Goal: Information Seeking & Learning: Learn about a topic

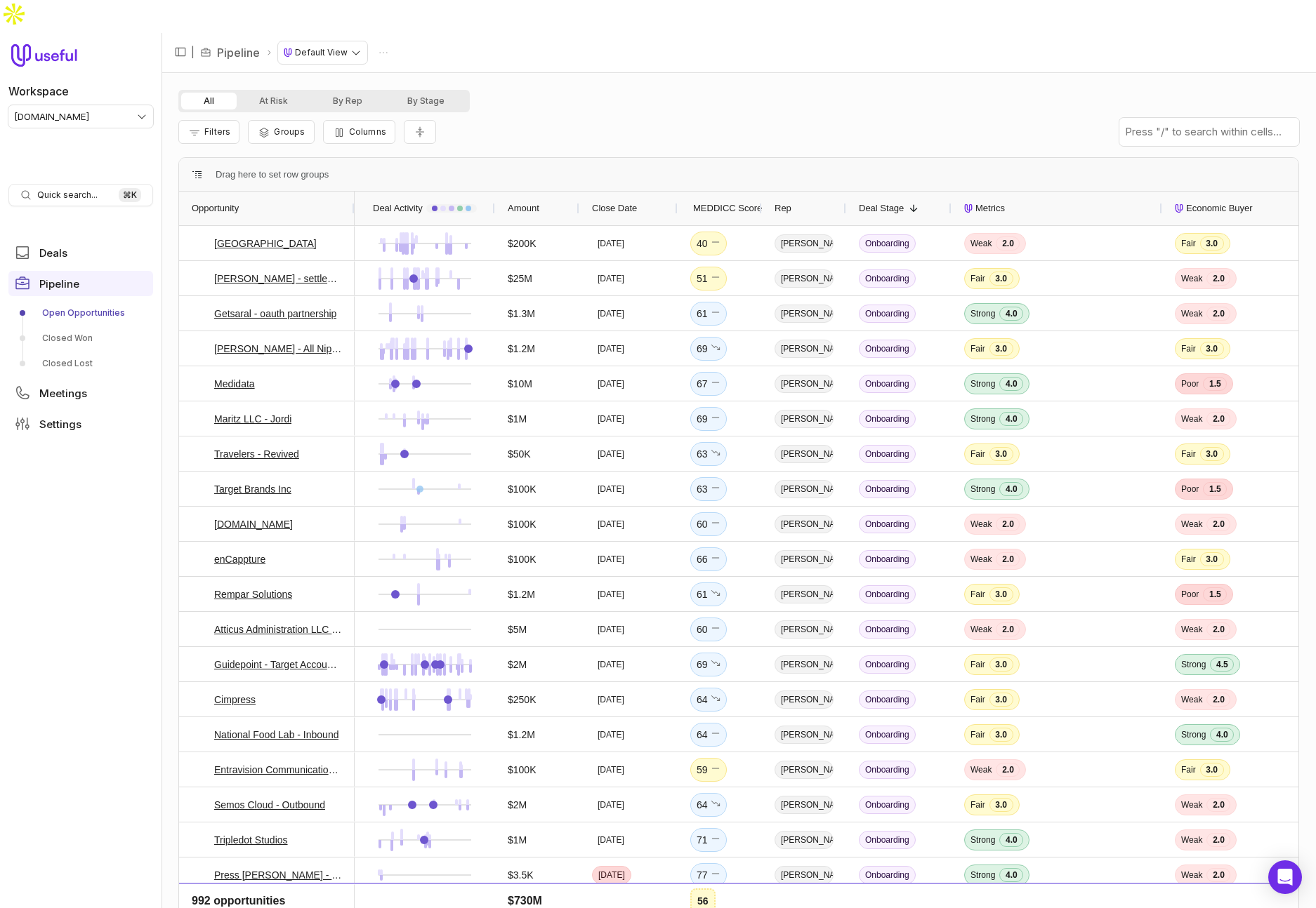
click at [561, 90] on div "All At Risk By Rep By Stage" at bounding box center [738, 101] width 1120 height 23
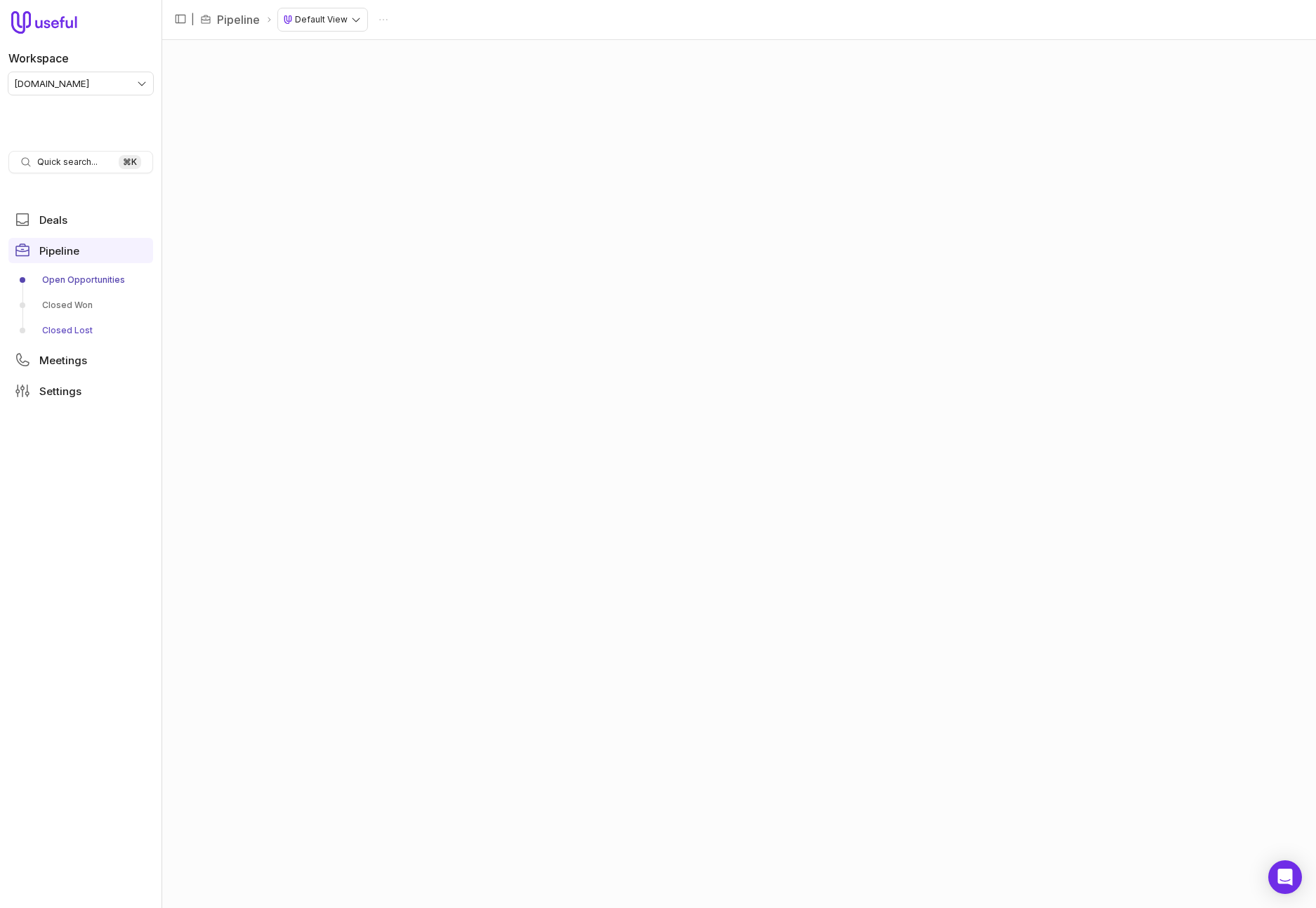
click at [80, 327] on link "Closed Lost" at bounding box center [80, 331] width 144 height 23
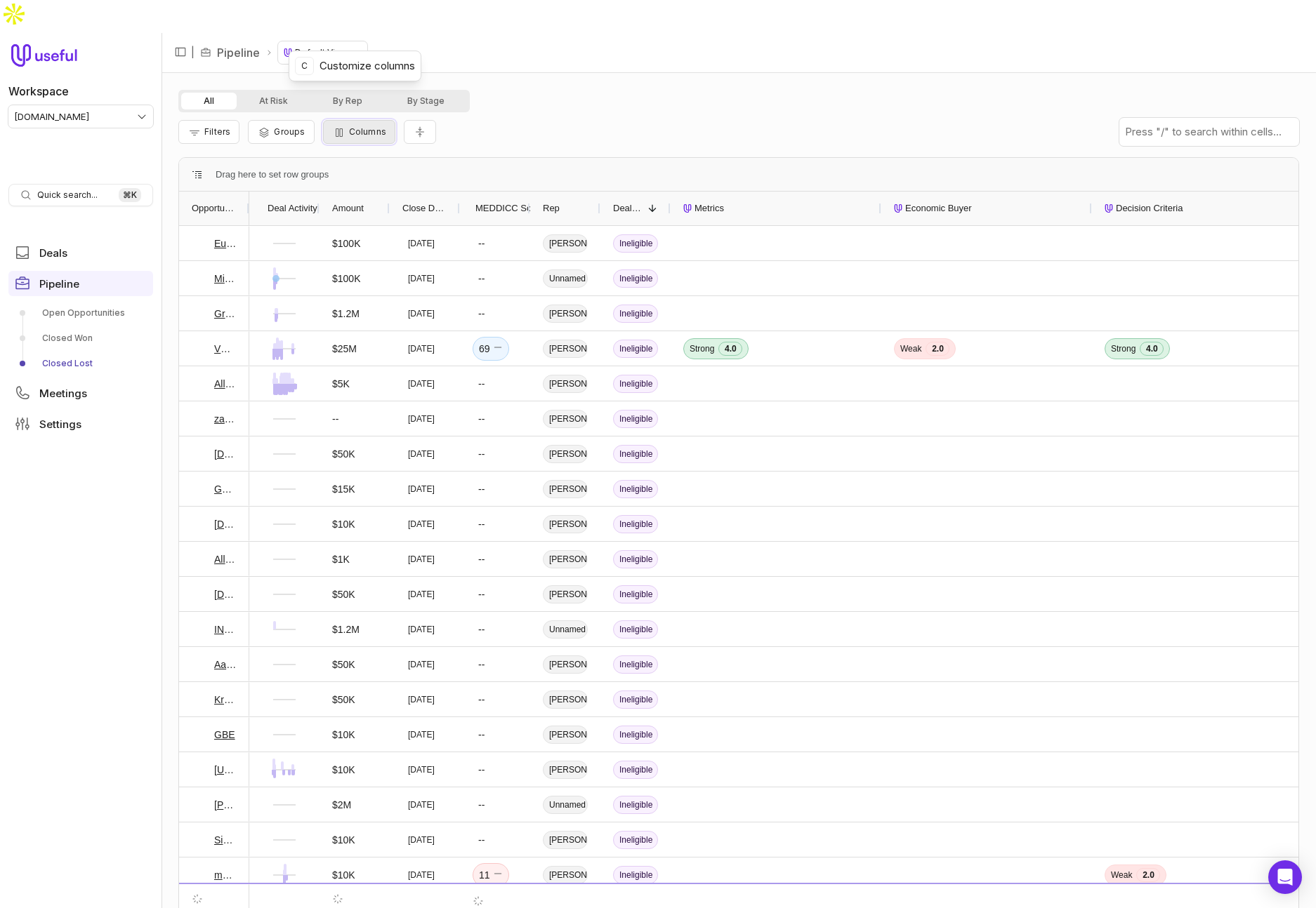
click at [373, 127] on span "Columns" at bounding box center [368, 132] width 37 height 11
type input "**********"
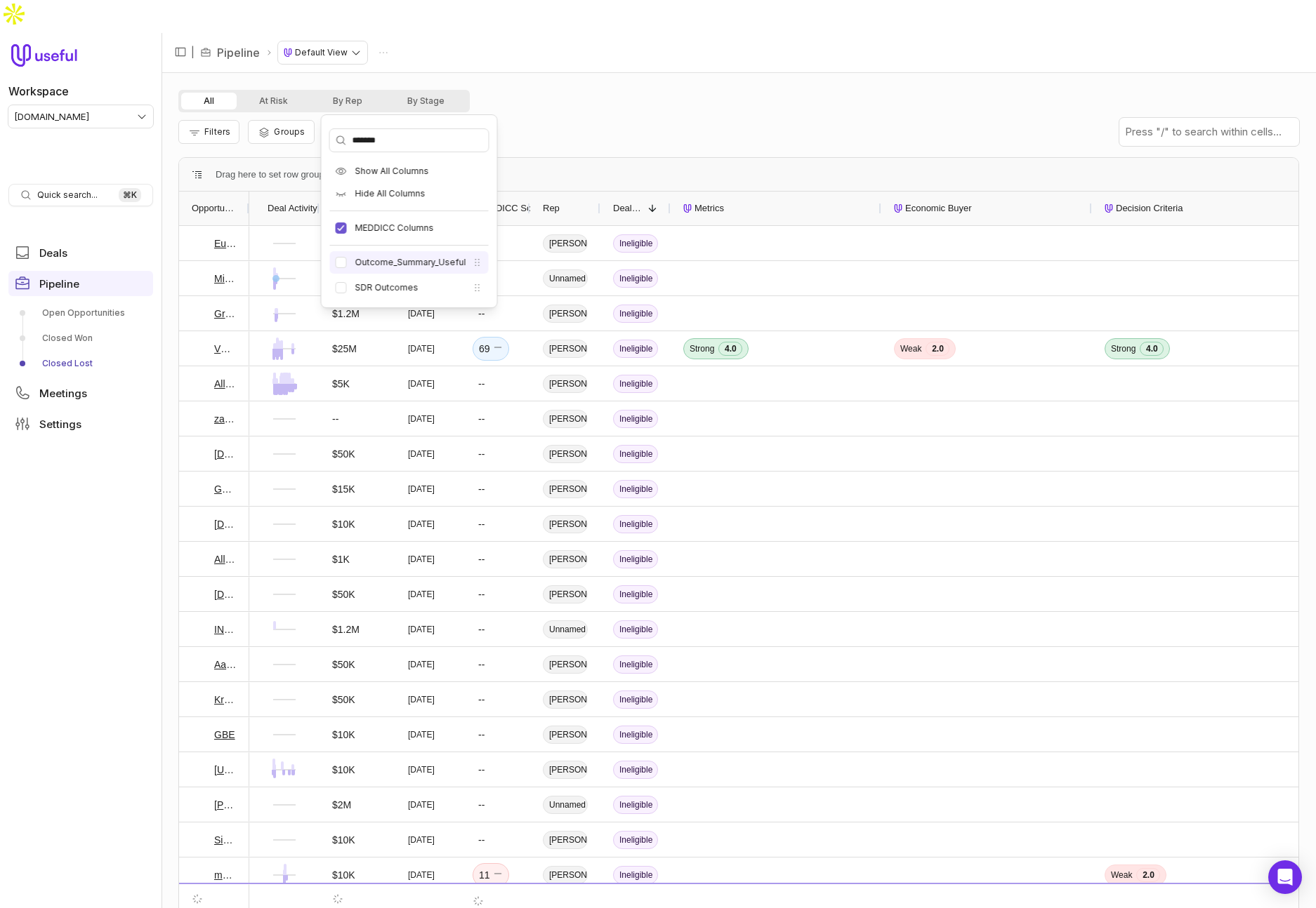
type input "*******"
click at [416, 260] on label "Outcome_Summary_Useful" at bounding box center [410, 262] width 111 height 11
click at [347, 260] on button "Outcome_Summary_Useful" at bounding box center [341, 262] width 11 height 11
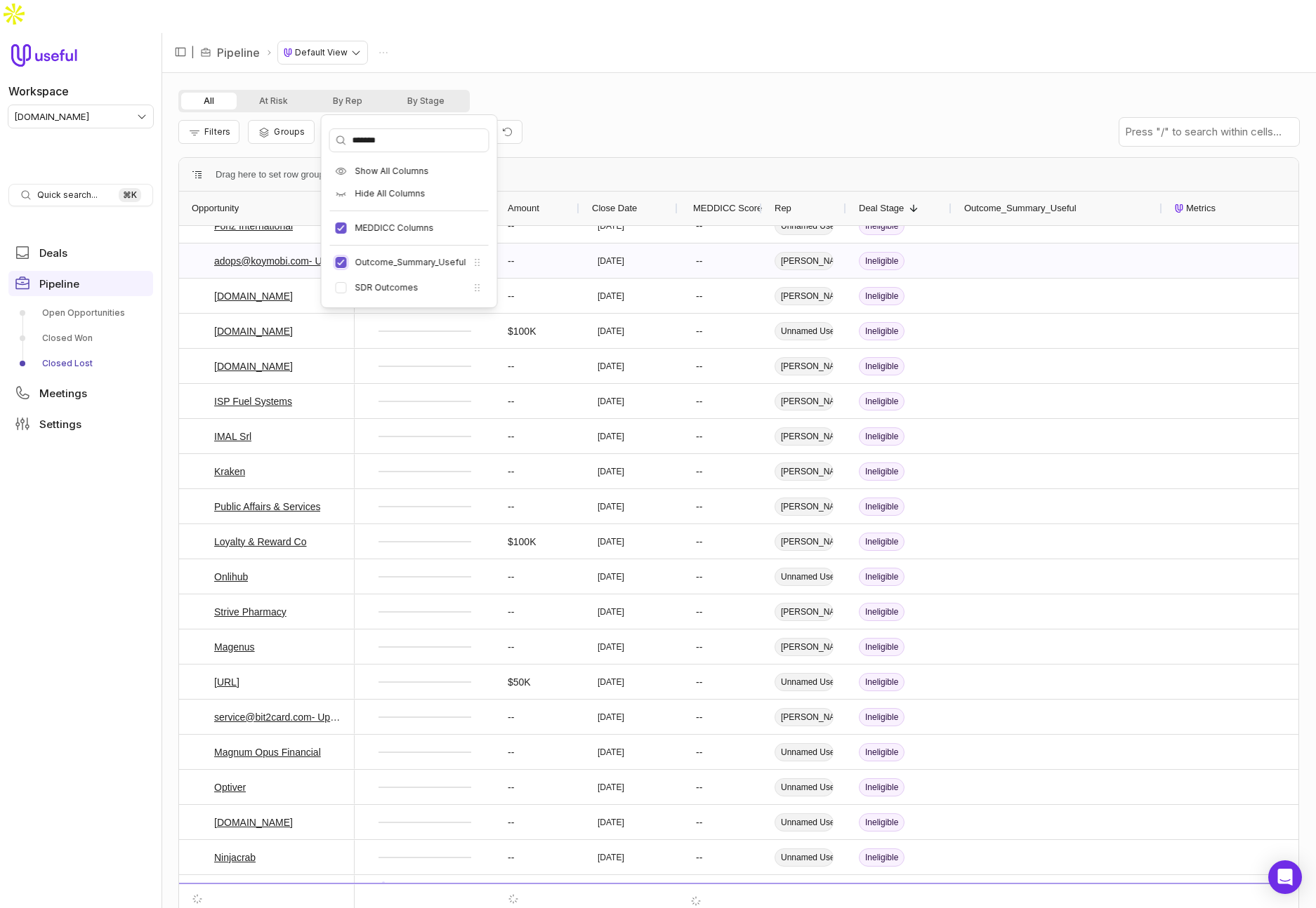
scroll to position [3014, 0]
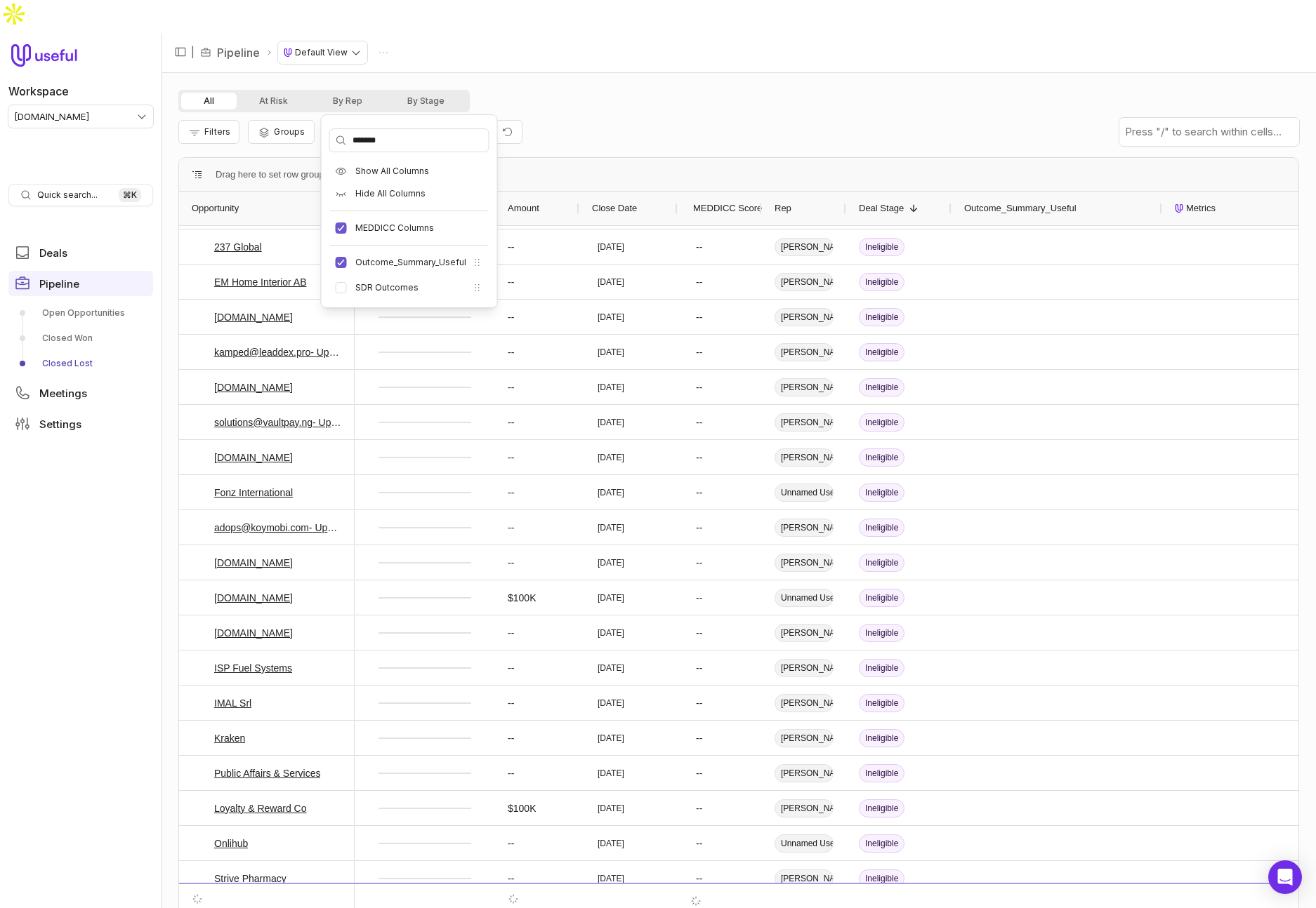
click at [1059, 195] on div "Outcome_Summary_Useful" at bounding box center [1056, 208] width 186 height 27
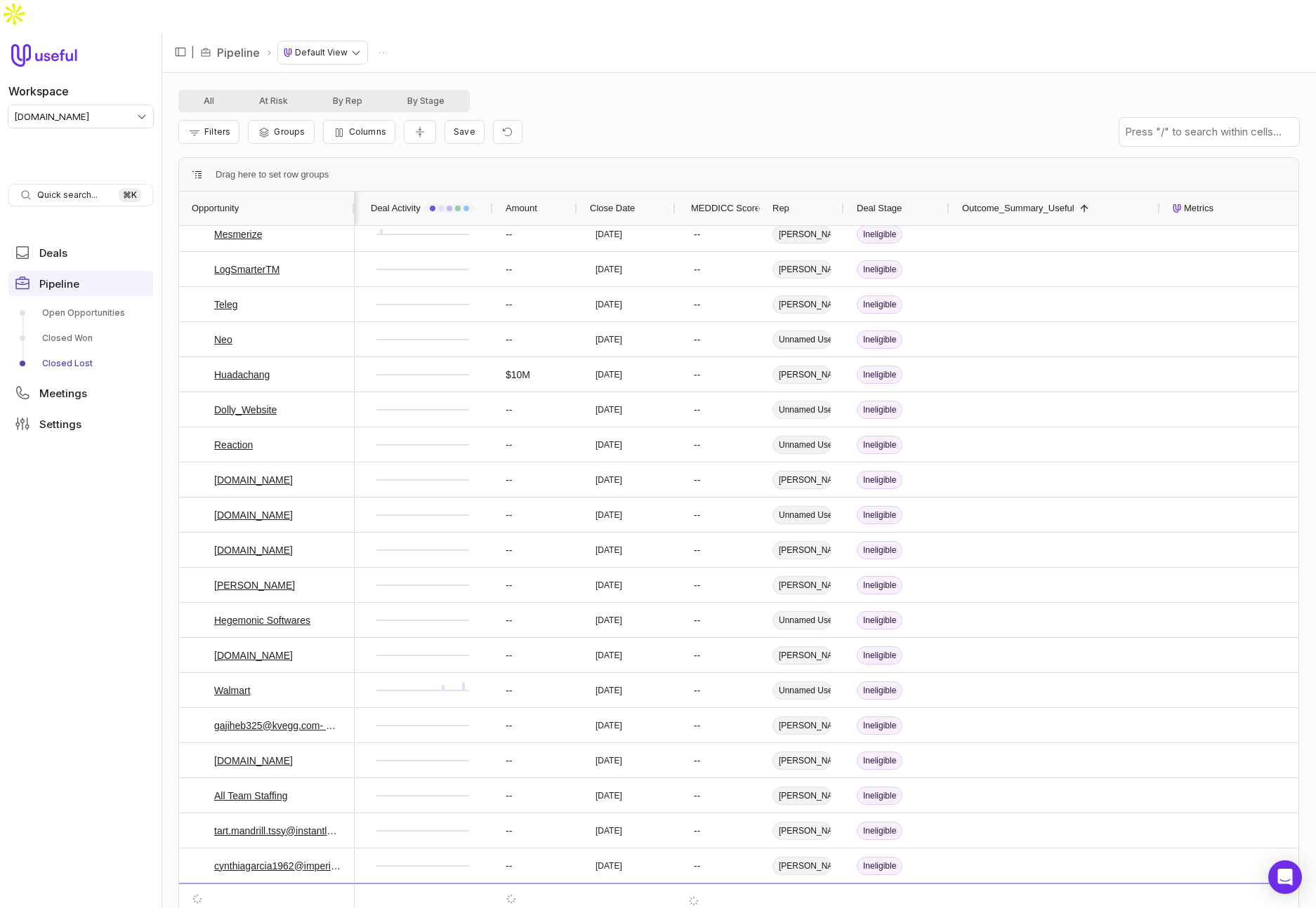
scroll to position [795, 0]
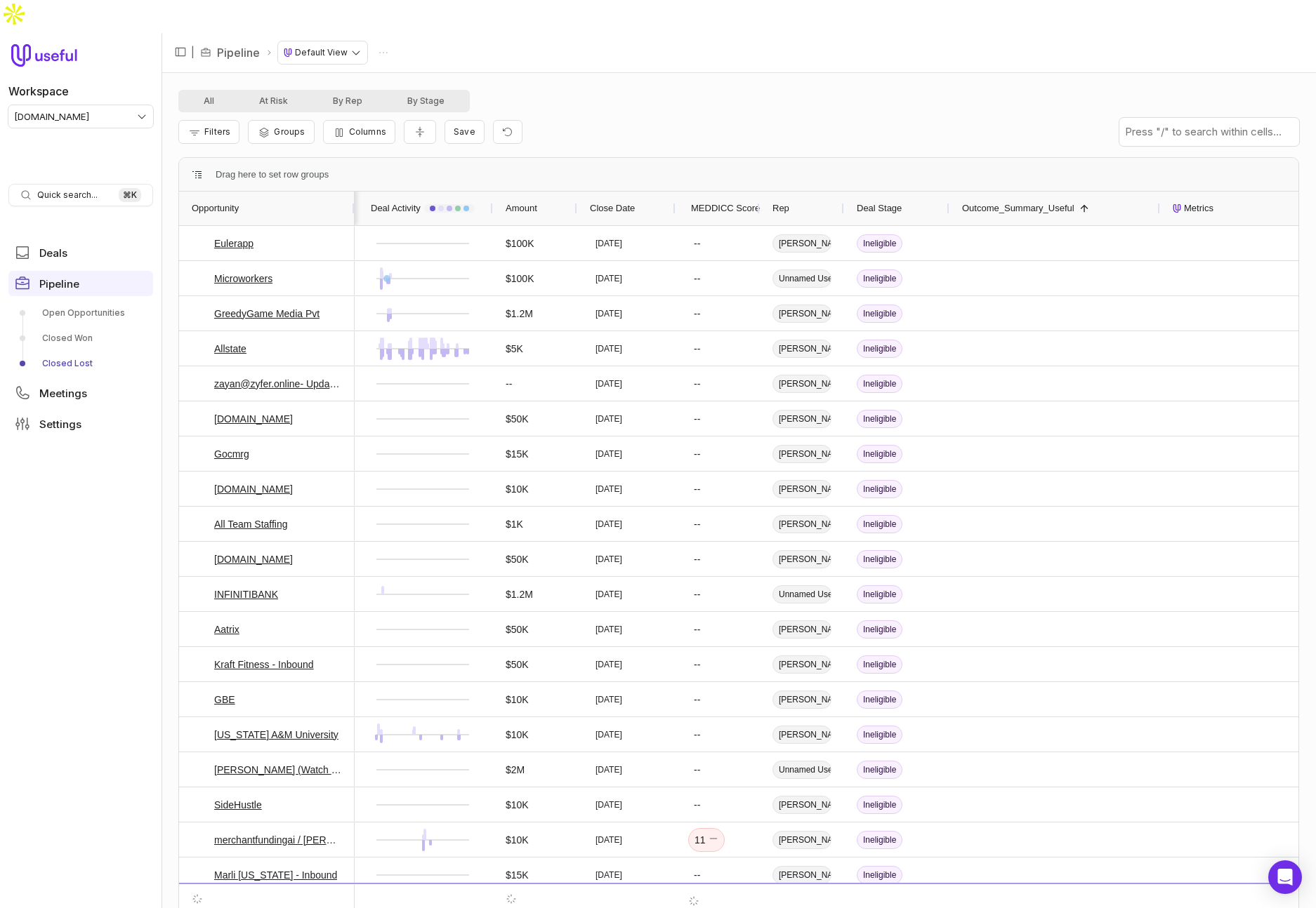
click at [1056, 200] on span "Outcome_Summary_Useful" at bounding box center [1018, 208] width 112 height 17
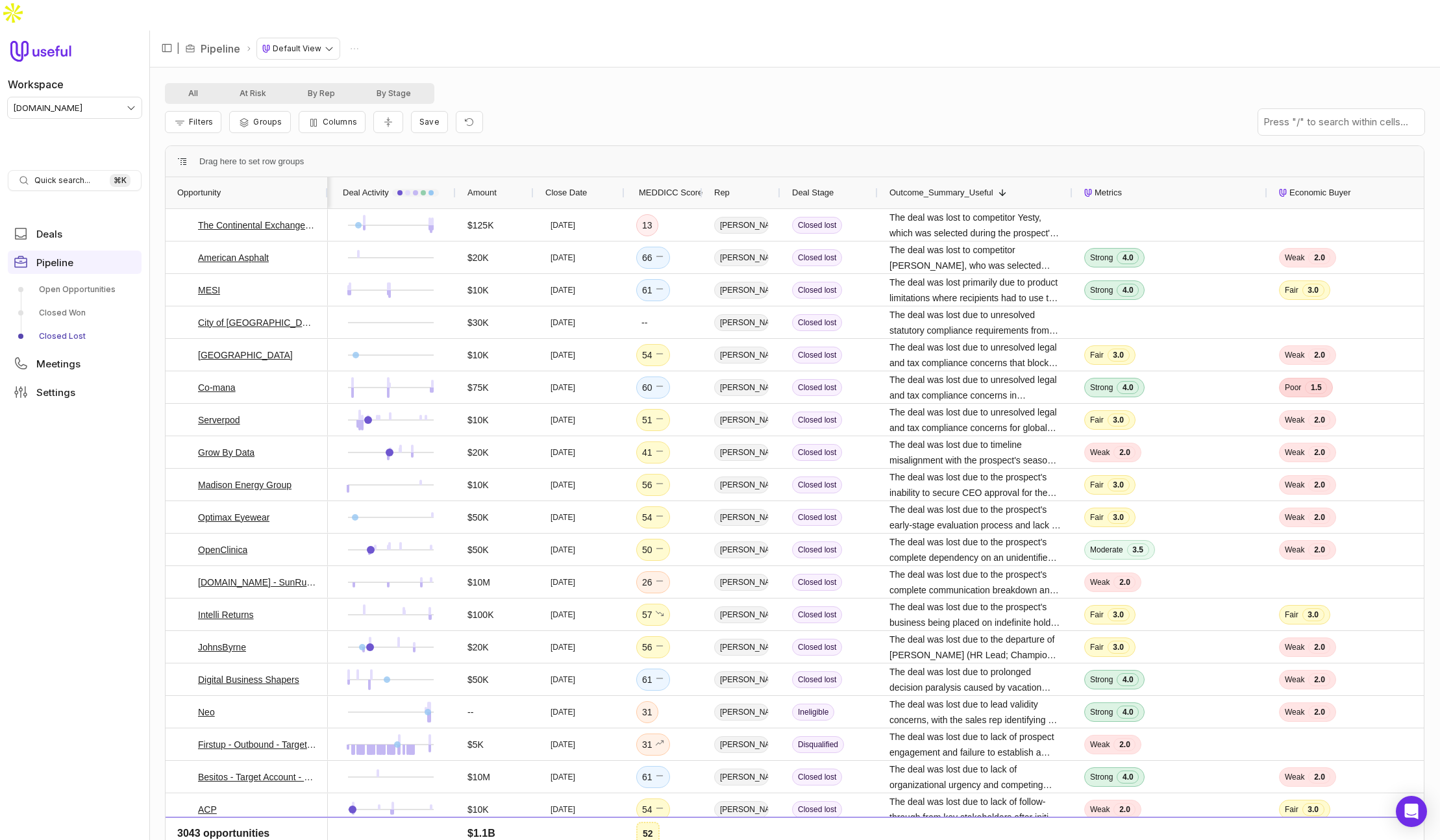
click at [676, 185] on span "MEDDICC Score" at bounding box center [670, 193] width 64 height 16
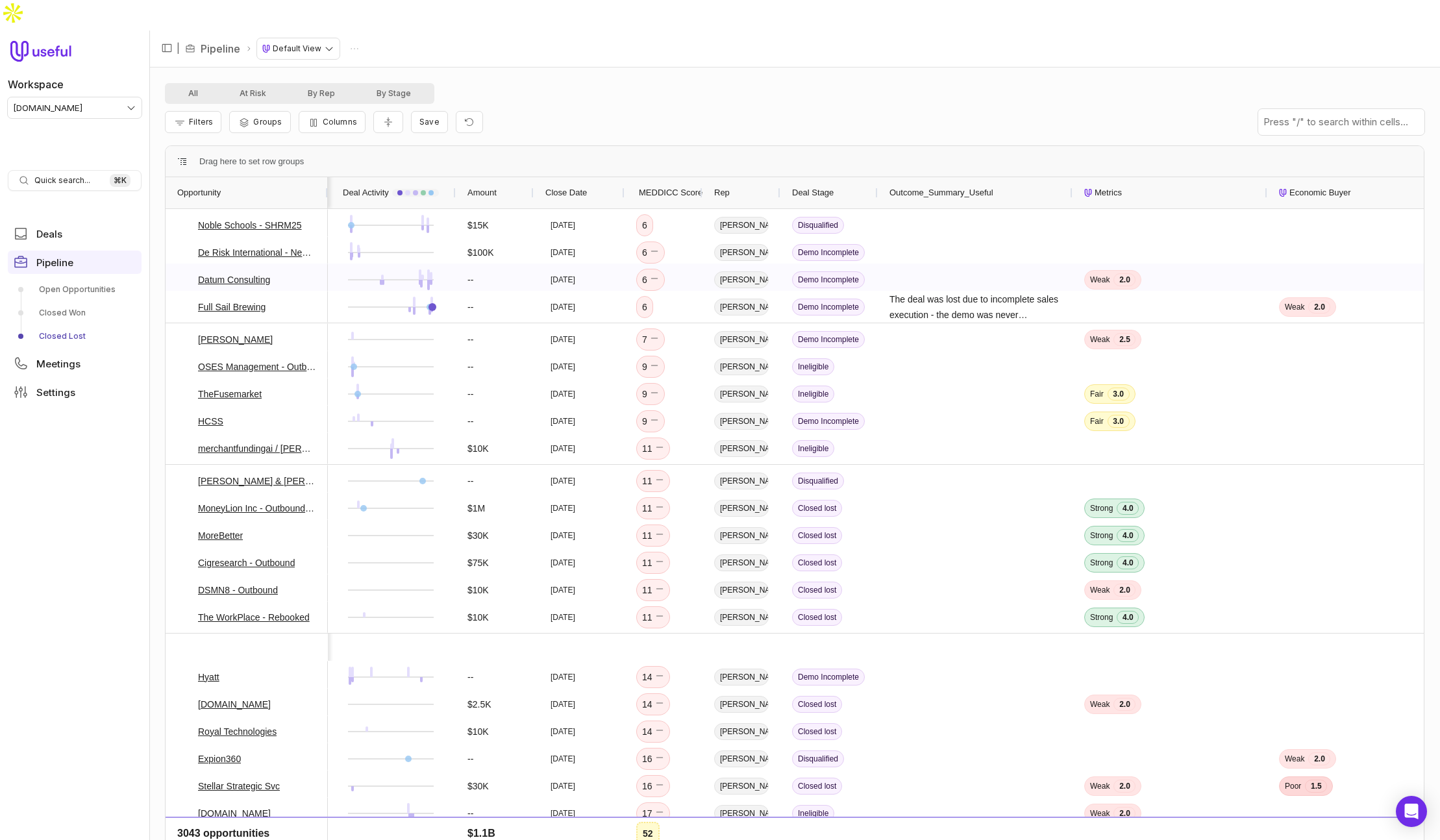
click at [662, 185] on span "MEDDICC Score" at bounding box center [670, 193] width 64 height 16
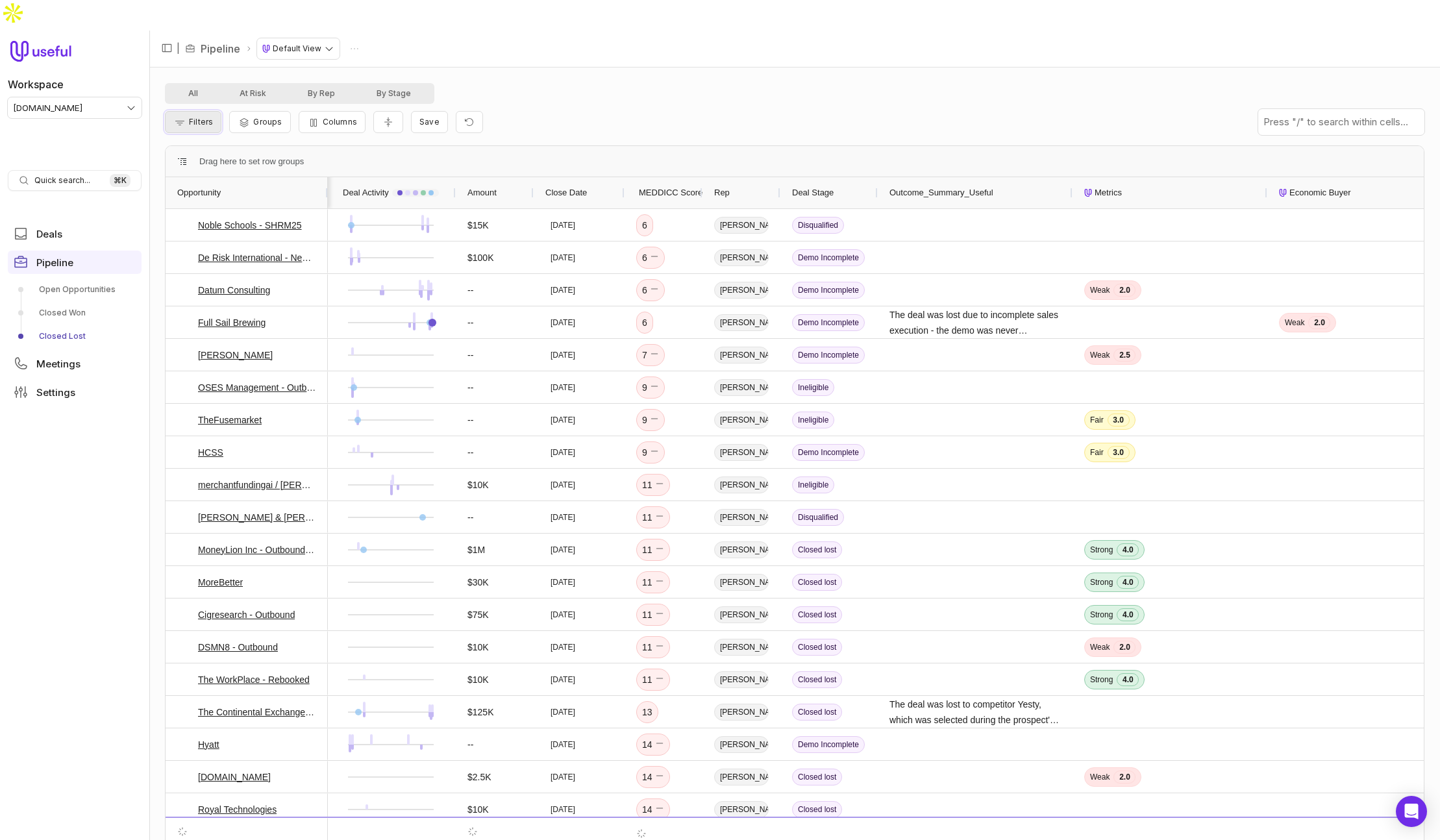
click at [195, 117] on span "Filters" at bounding box center [201, 122] width 24 height 10
click at [633, 83] on div "All At Risk By Rep By Stage" at bounding box center [795, 93] width 1260 height 21
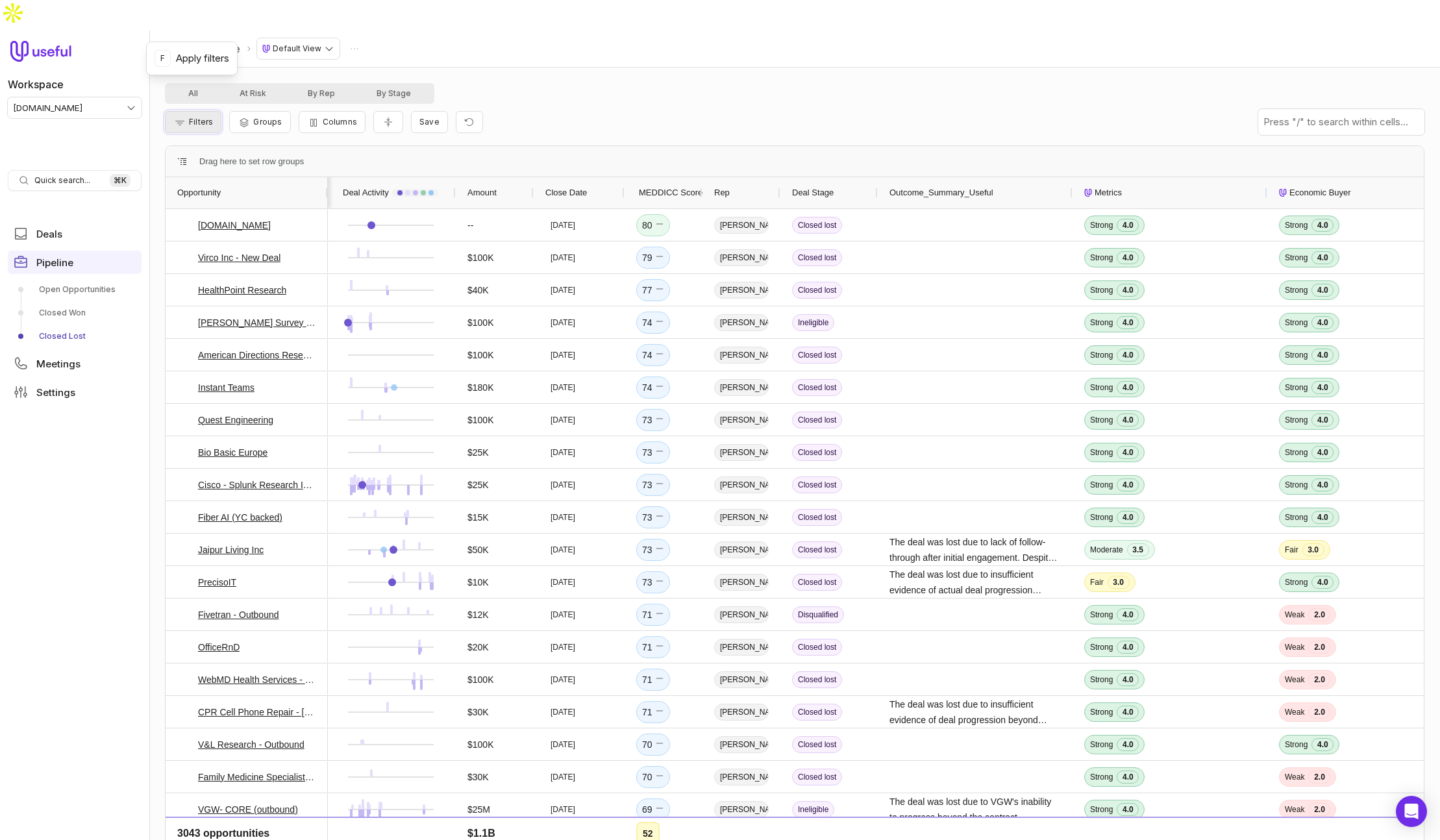
click at [194, 117] on span "Filters" at bounding box center [201, 122] width 24 height 10
click at [209, 158] on button "Add filter" at bounding box center [209, 161] width 69 height 18
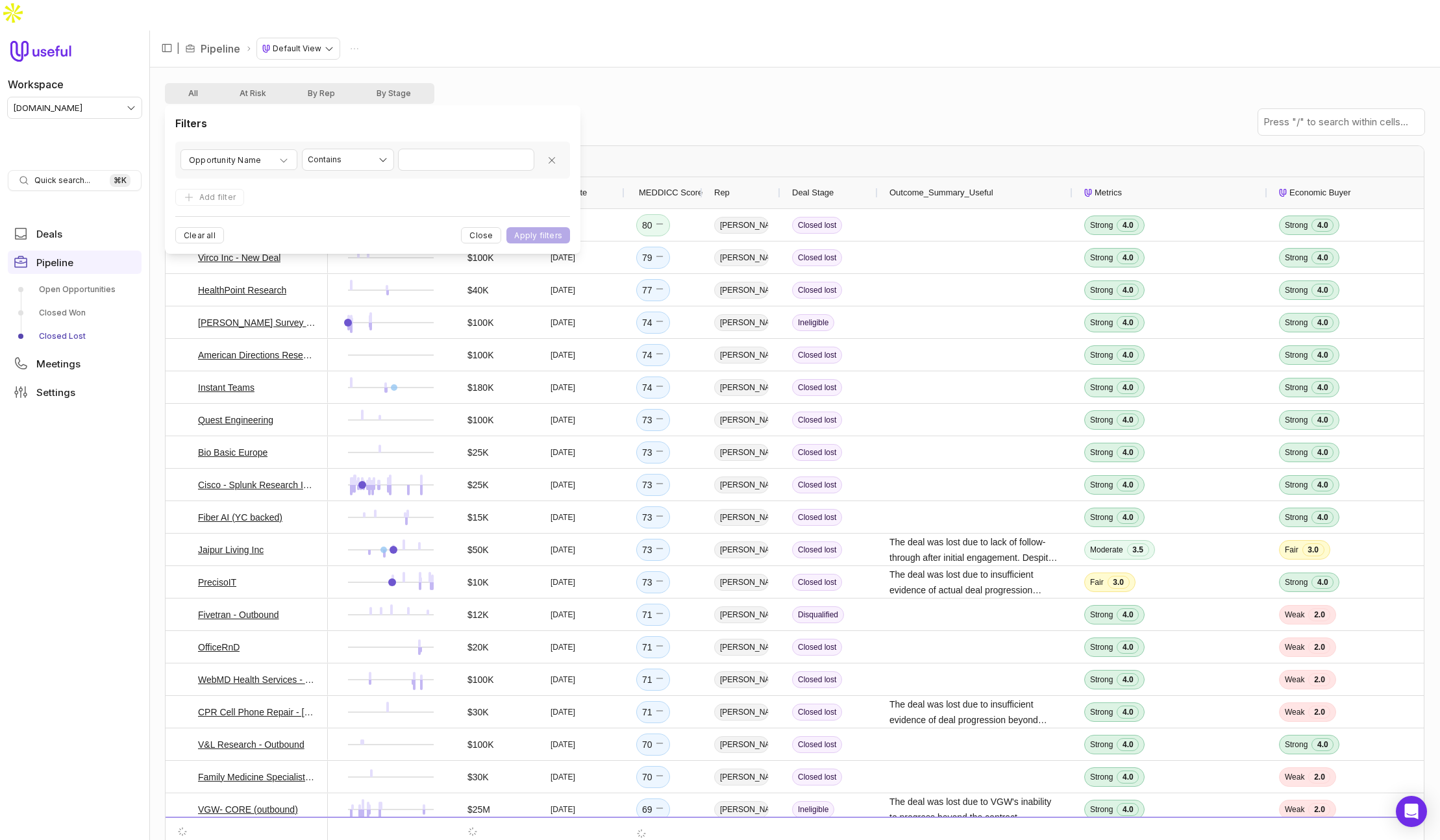
click at [733, 104] on div "Filters Groups Columns Save" at bounding box center [795, 122] width 1260 height 36
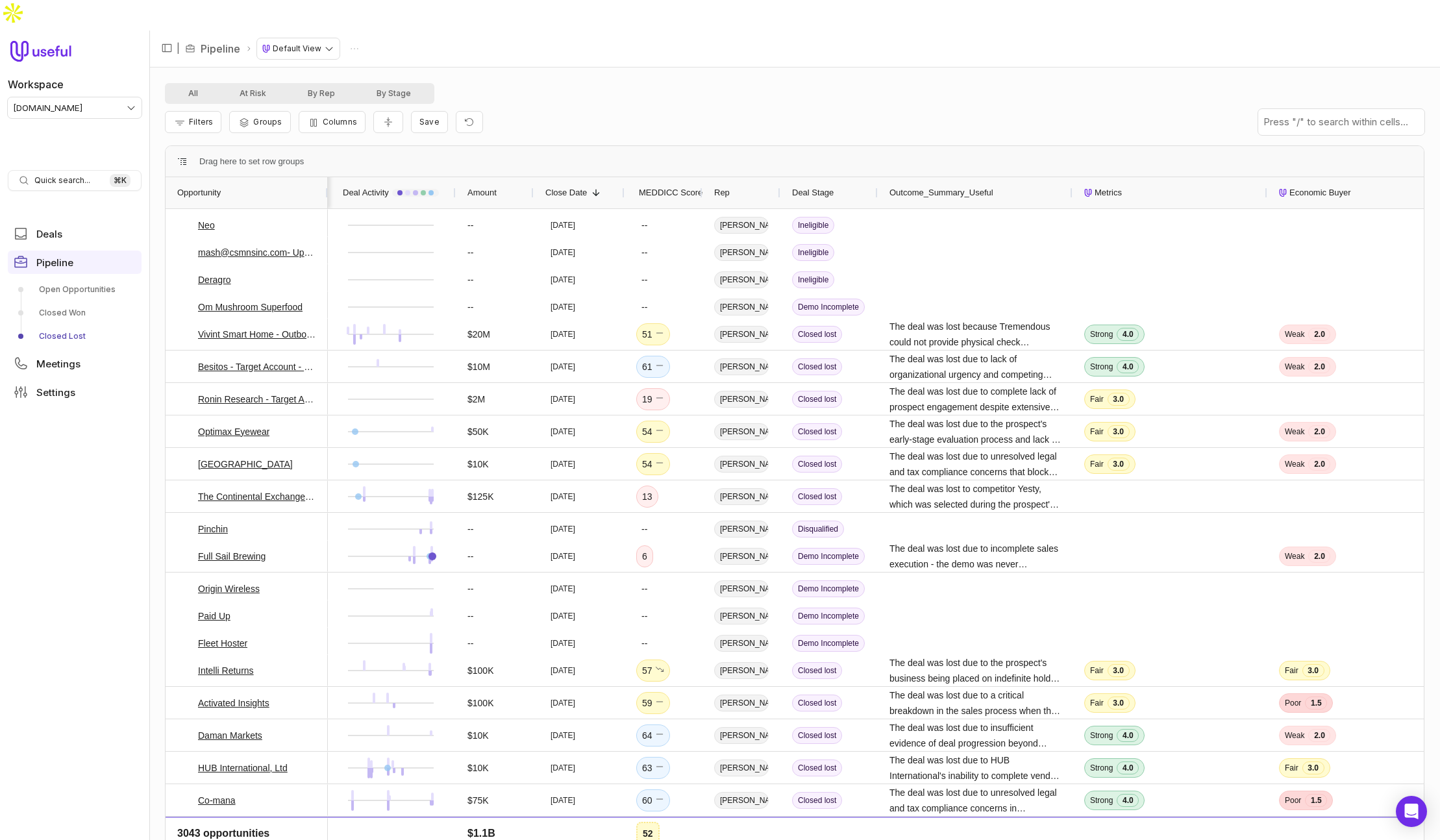
click at [572, 185] on span "Close Date" at bounding box center [566, 193] width 41 height 16
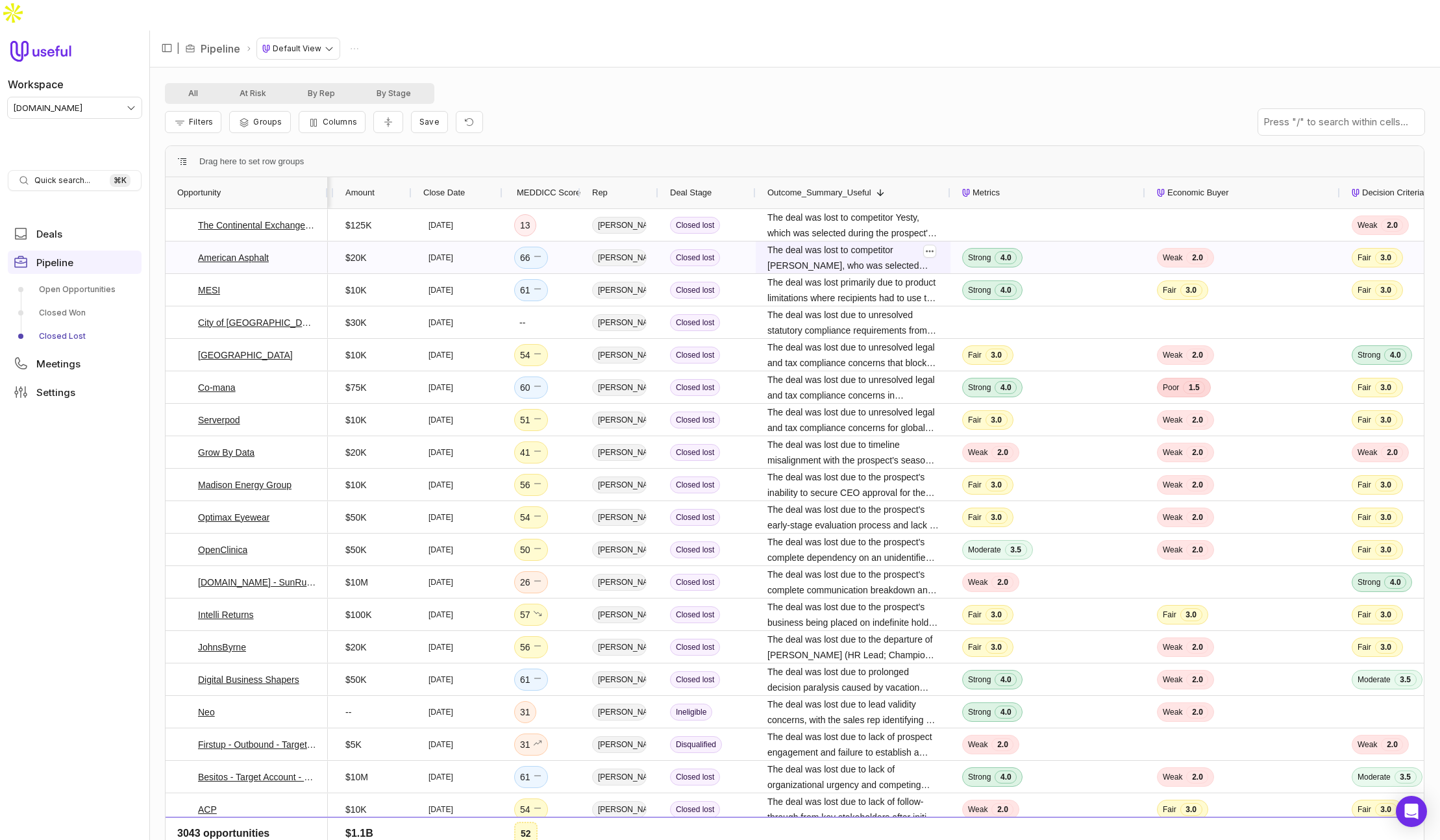
scroll to position [0, 168]
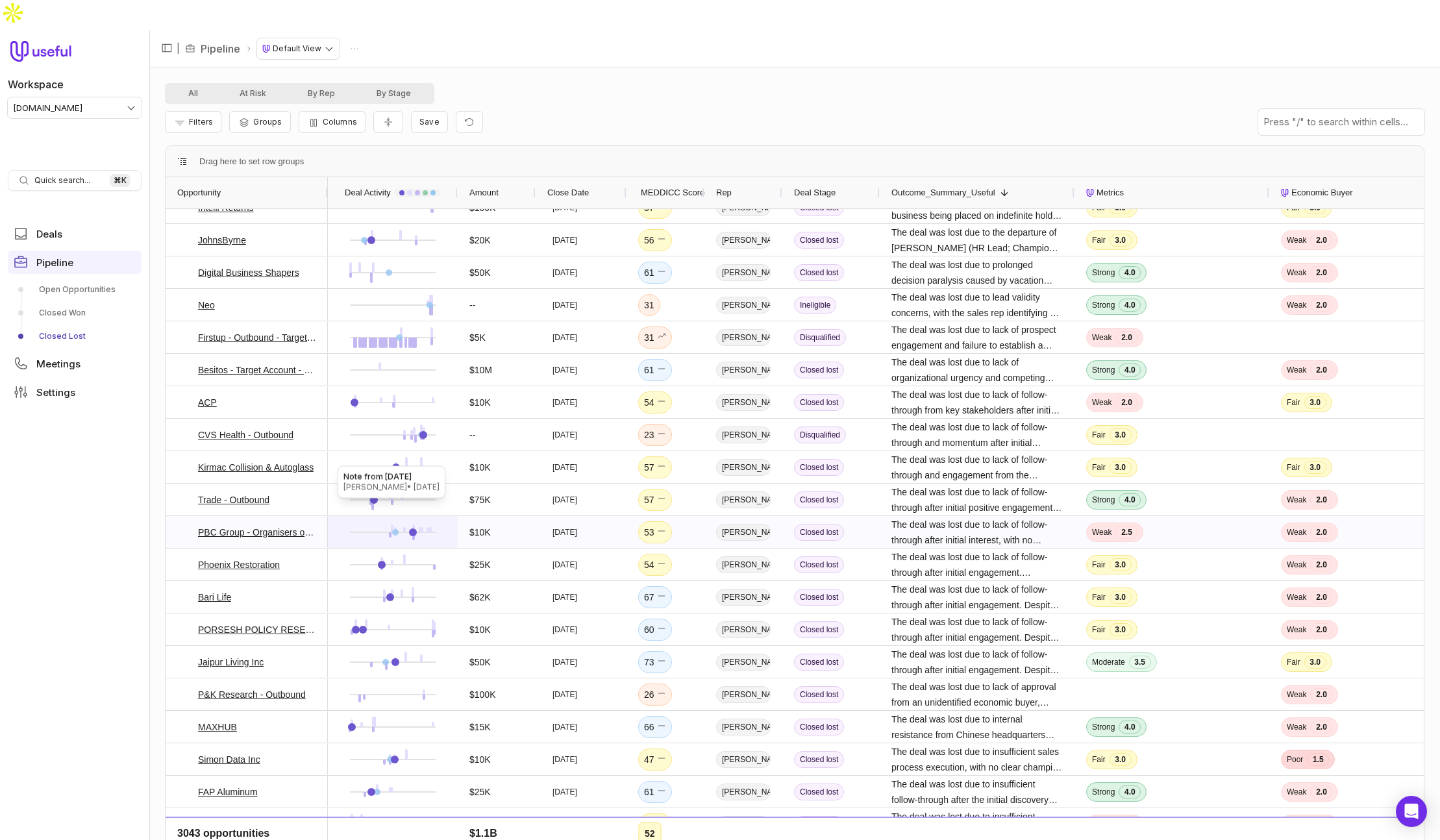
click at [395, 529] on div at bounding box center [395, 532] width 7 height 7
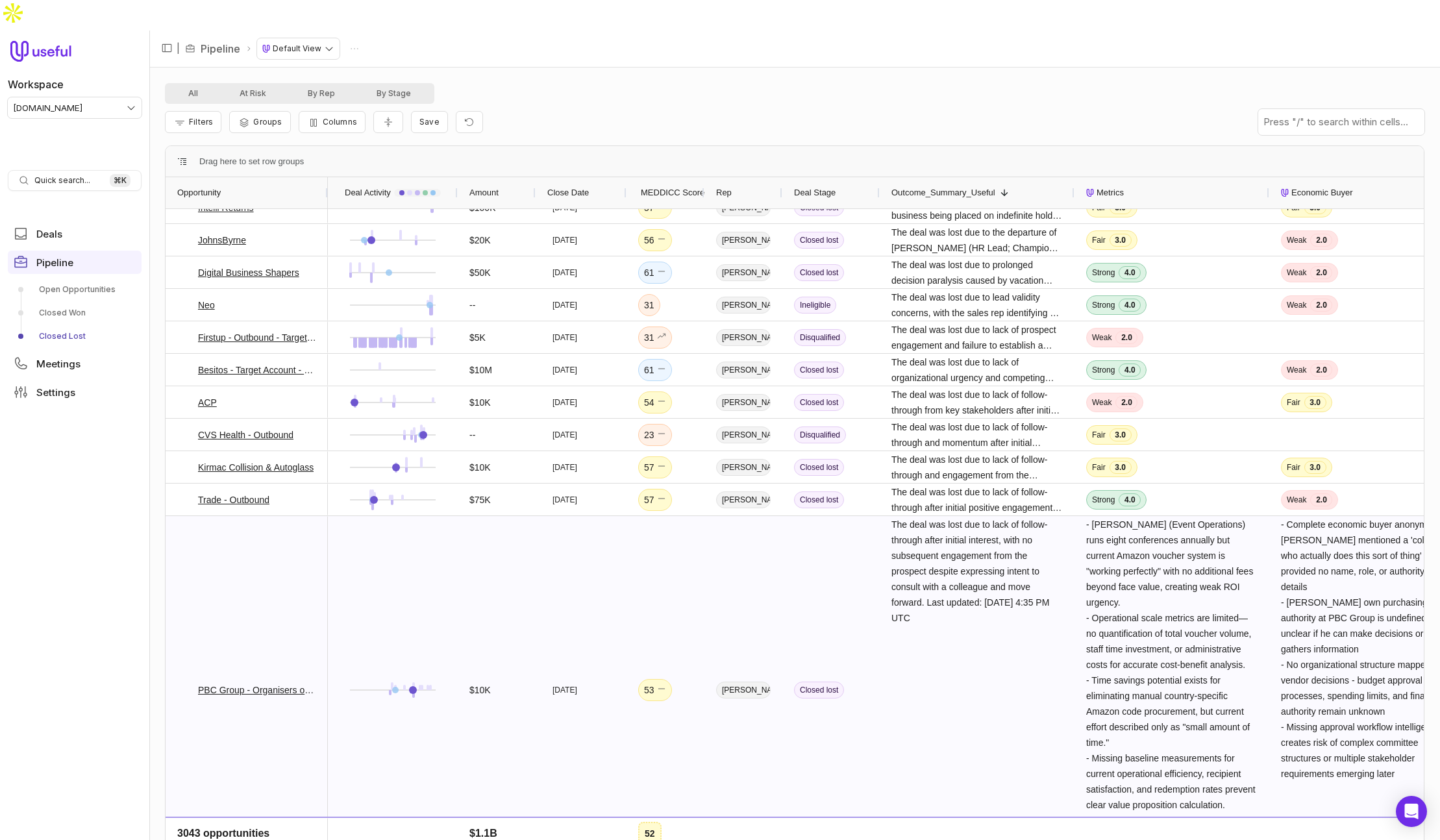
drag, startPoint x: 401, startPoint y: 606, endPoint x: 404, endPoint y: 597, distance: 9.5
click at [401, 606] on div at bounding box center [393, 690] width 107 height 346
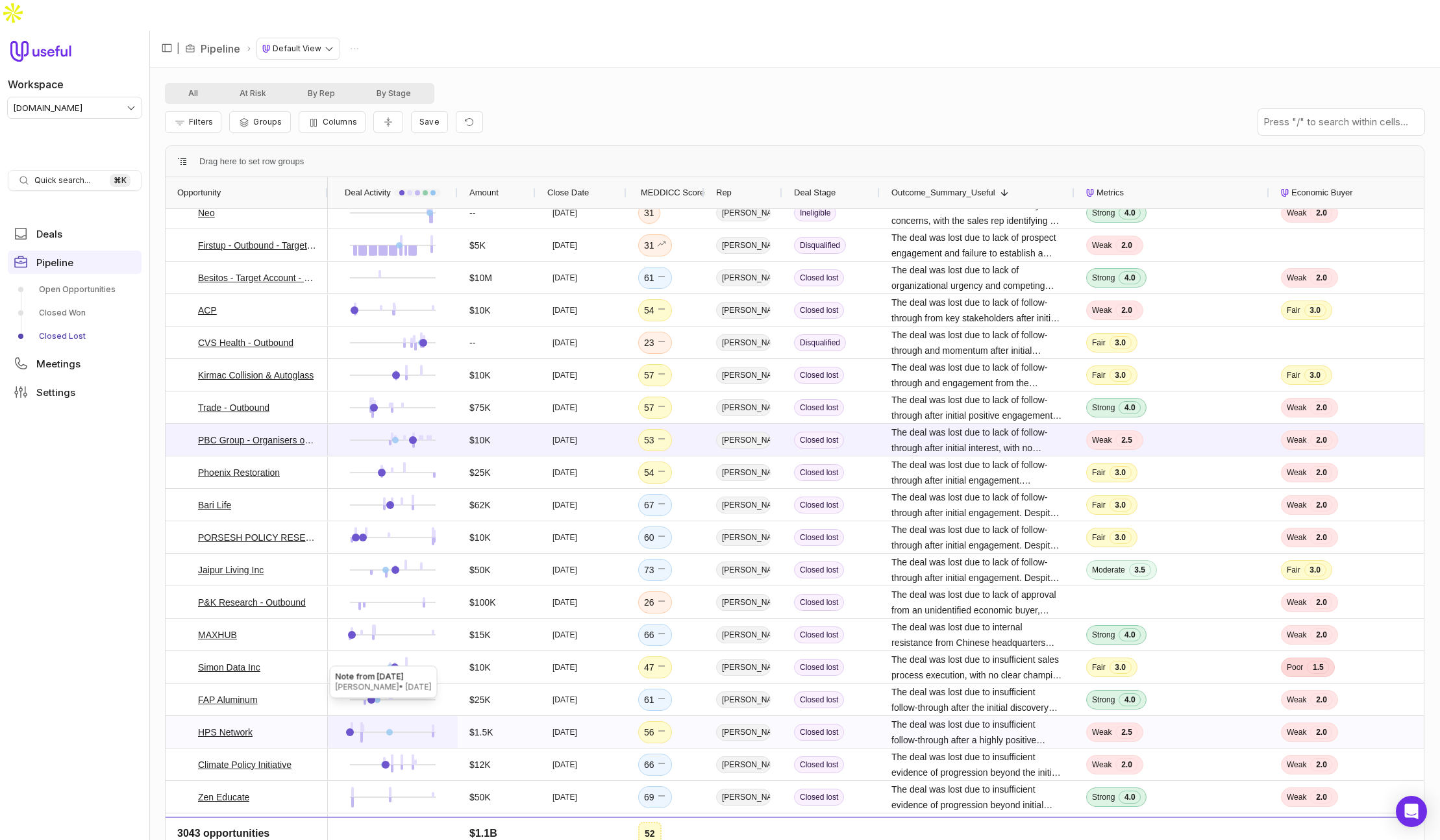
click at [388, 729] on div at bounding box center [389, 732] width 7 height 7
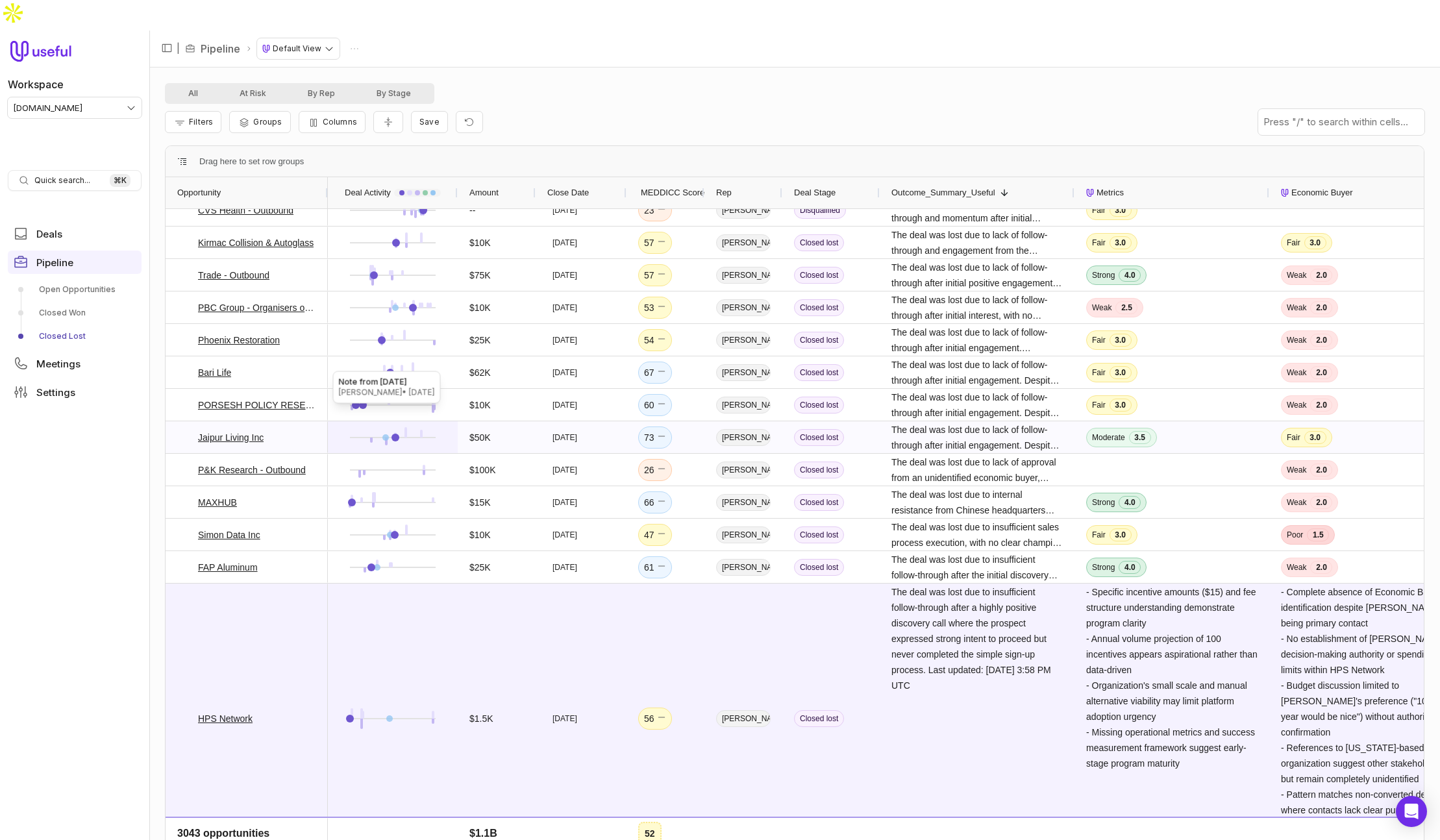
click at [384, 434] on div at bounding box center [385, 437] width 7 height 7
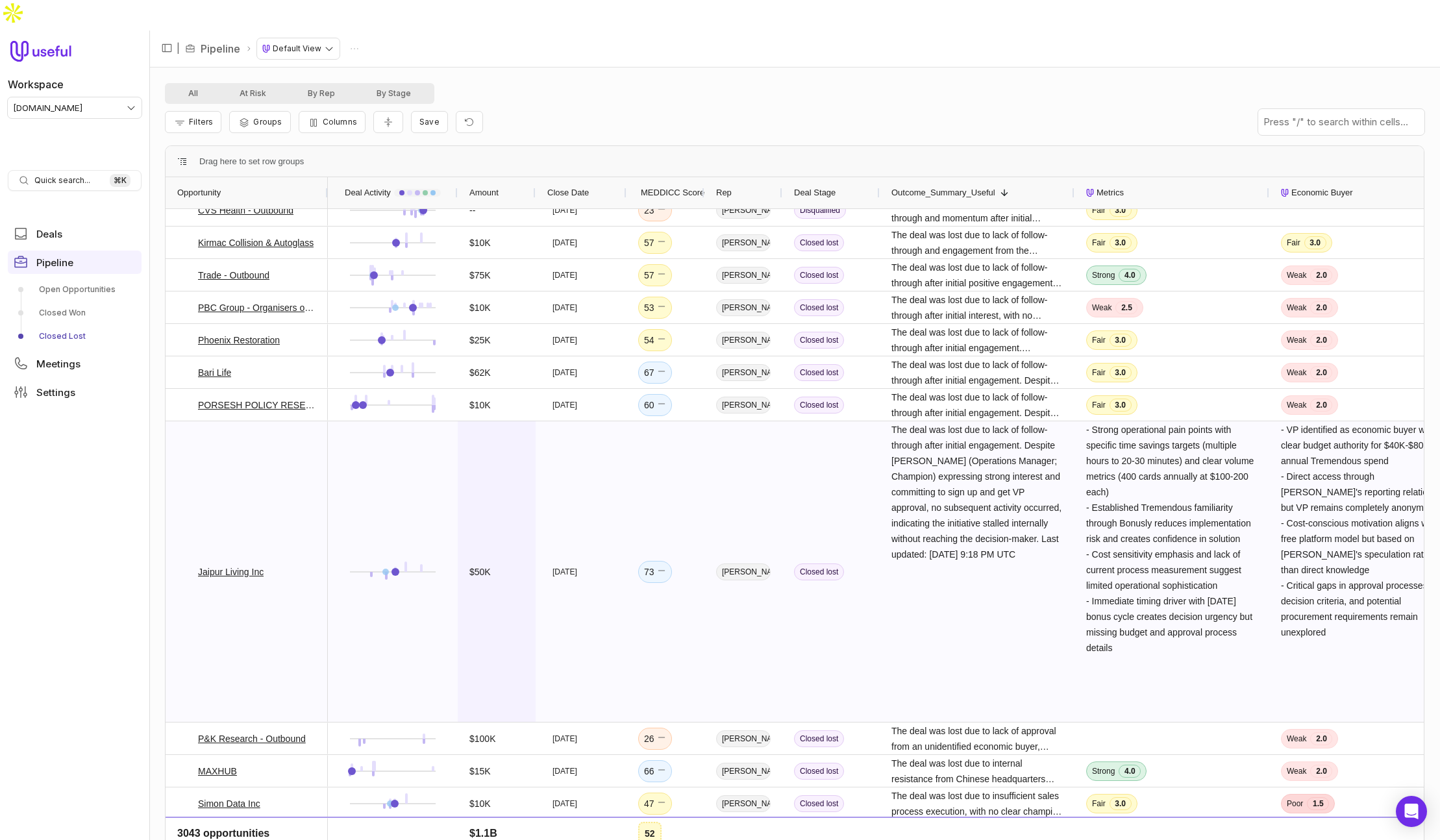
click at [492, 474] on span "$50K" at bounding box center [497, 572] width 55 height 299
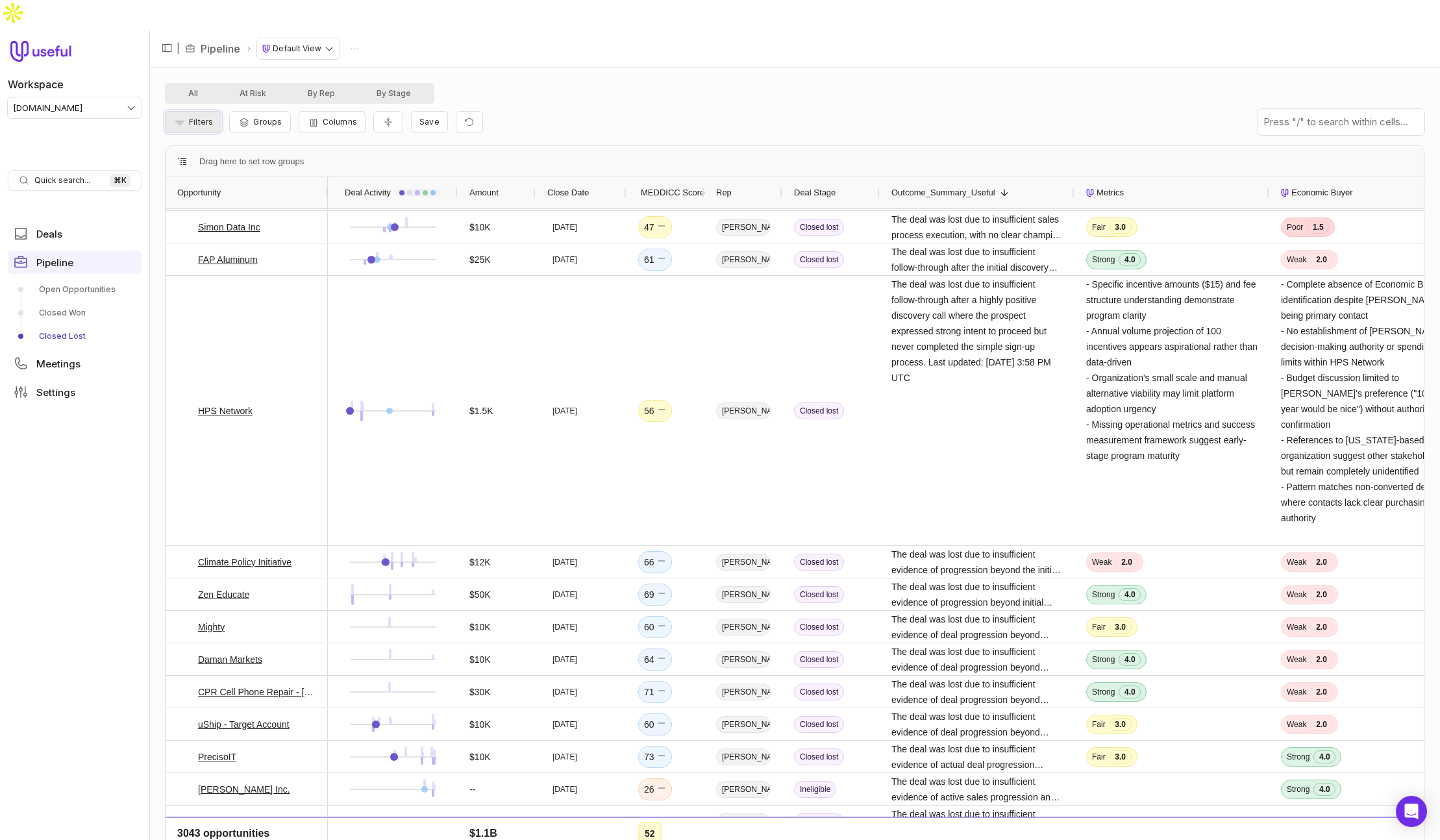
click at [197, 111] on button "Filters" at bounding box center [193, 122] width 57 height 22
click at [221, 167] on button "Add filter" at bounding box center [209, 161] width 69 height 18
click at [266, 158] on div "Opportunity Name" at bounding box center [239, 161] width 100 height 16
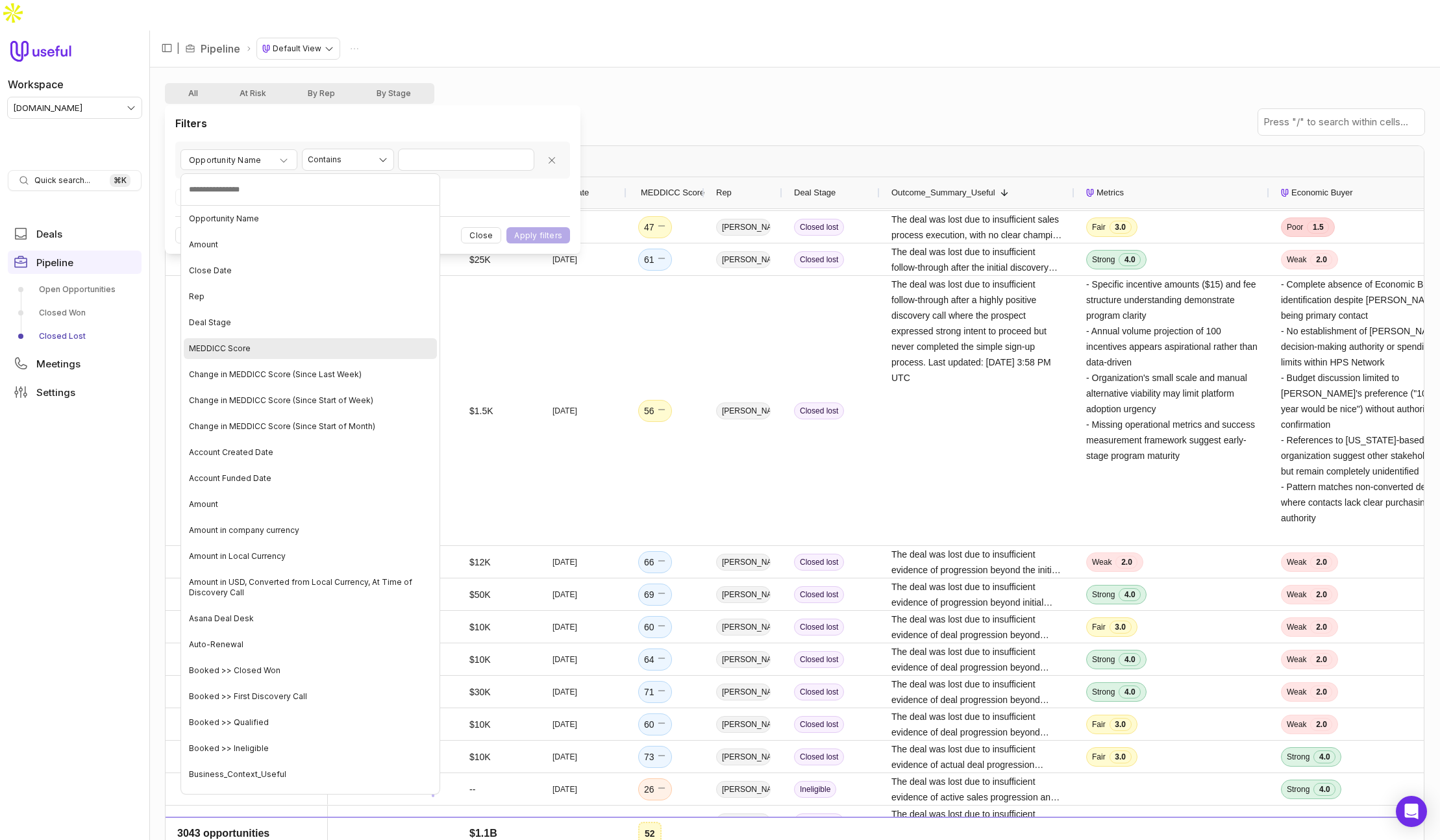
click at [242, 339] on div "MEDDICC Score" at bounding box center [310, 349] width 253 height 21
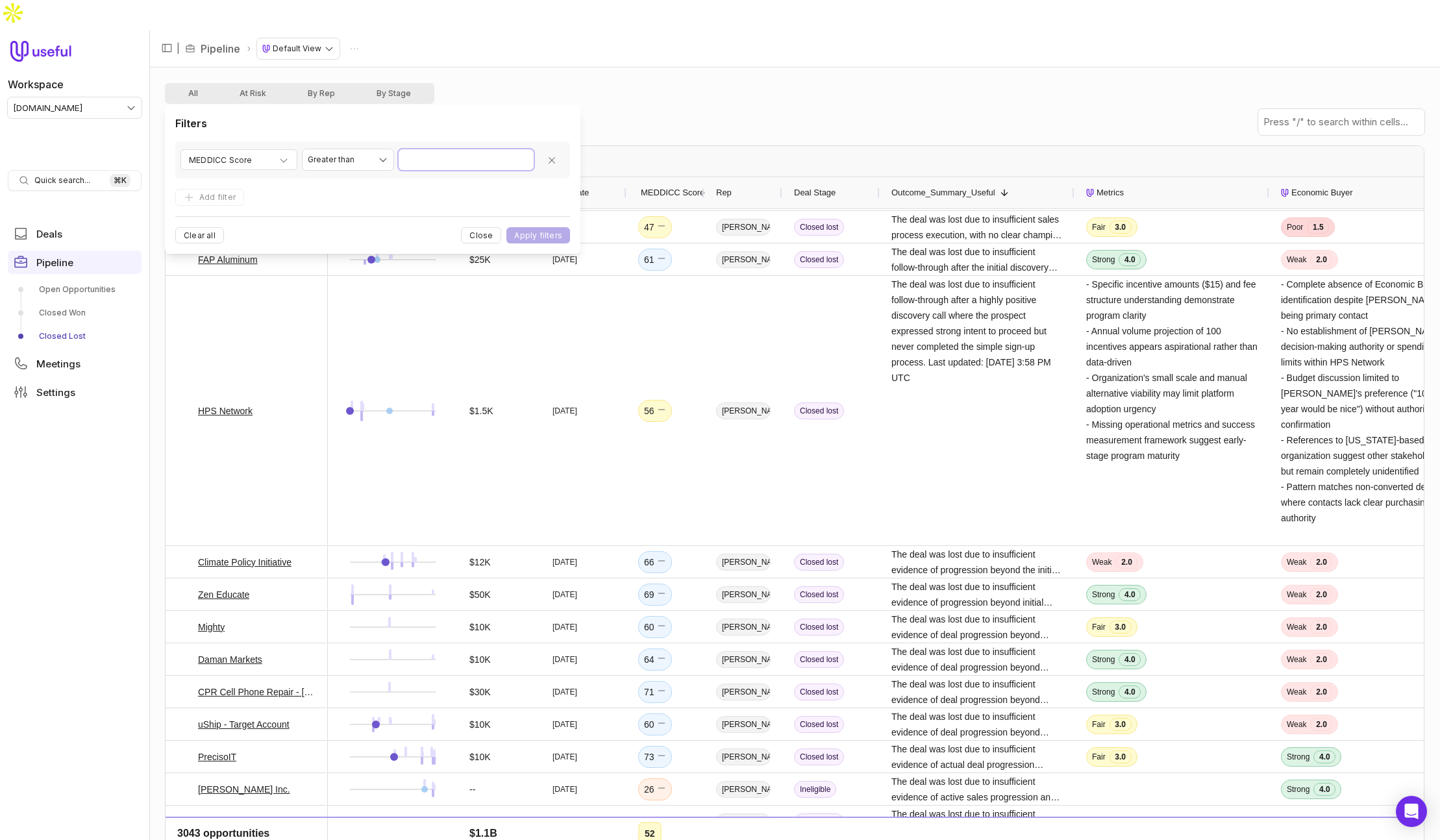
click at [431, 159] on input "Value" at bounding box center [466, 160] width 135 height 21
type input "*"
click button "Apply filters" at bounding box center [538, 235] width 64 height 16
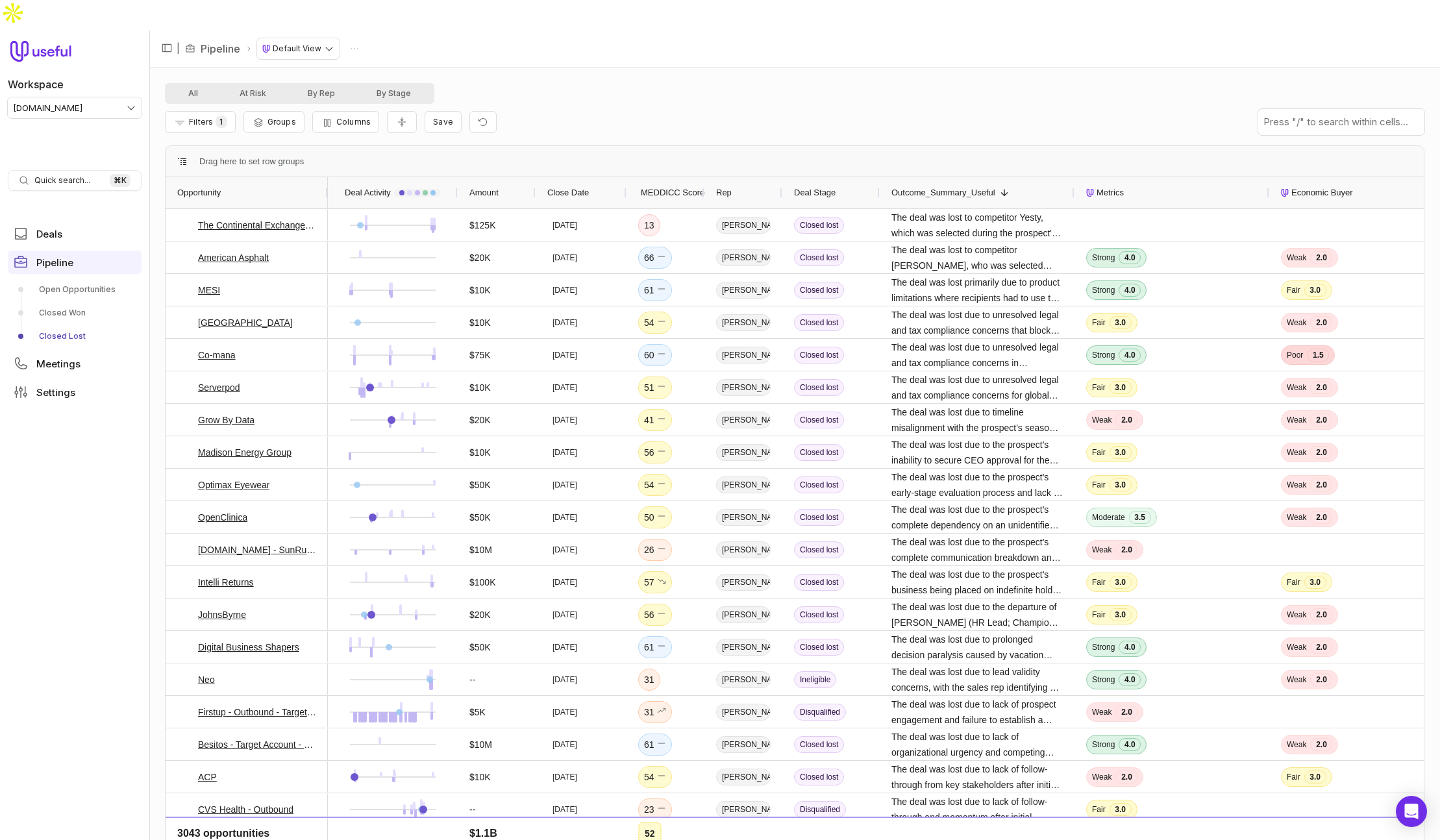
click at [667, 185] on span "MEDDICC Score" at bounding box center [672, 193] width 64 height 16
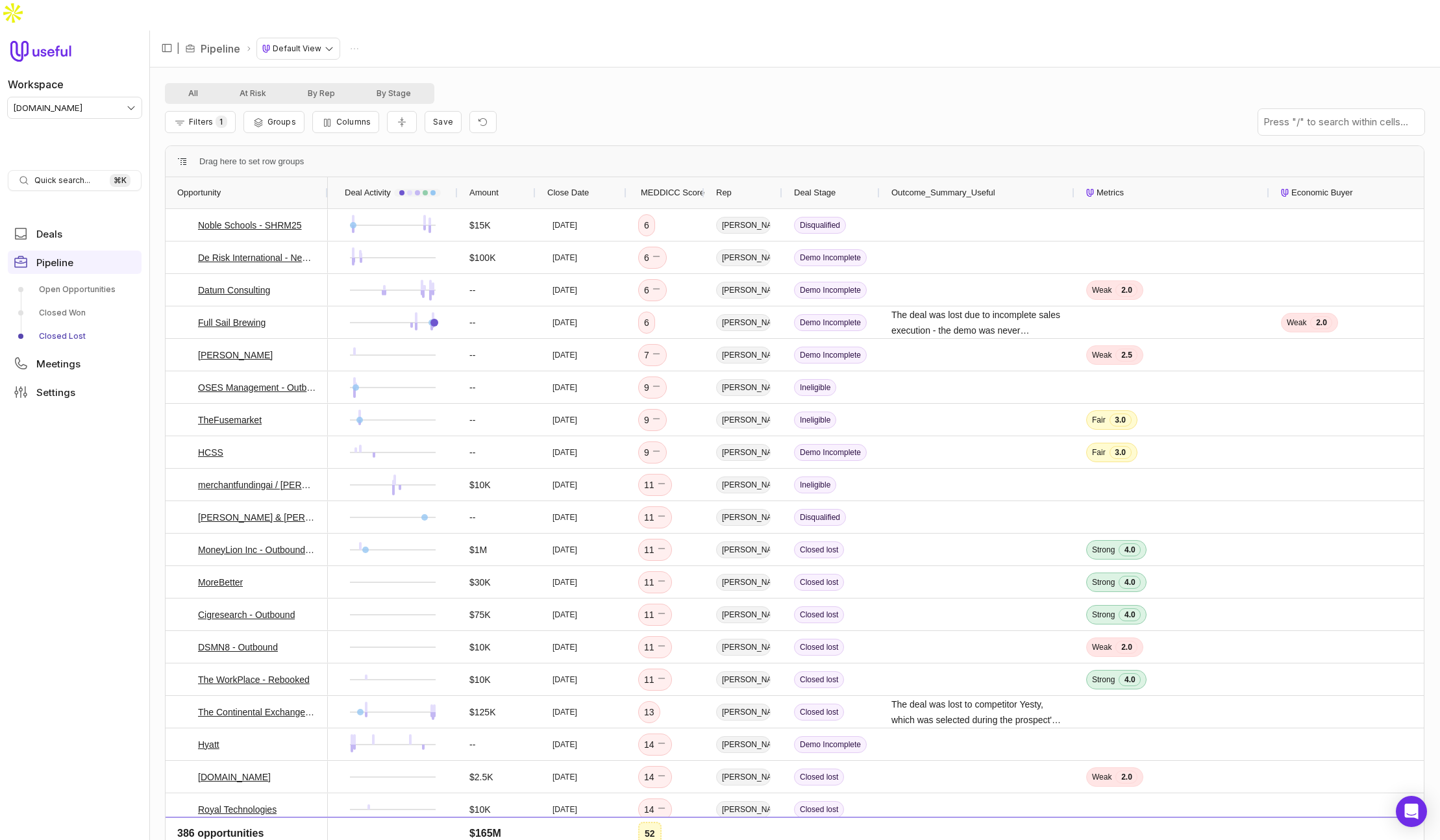
click at [664, 185] on span "MEDDICC Score" at bounding box center [672, 193] width 64 height 16
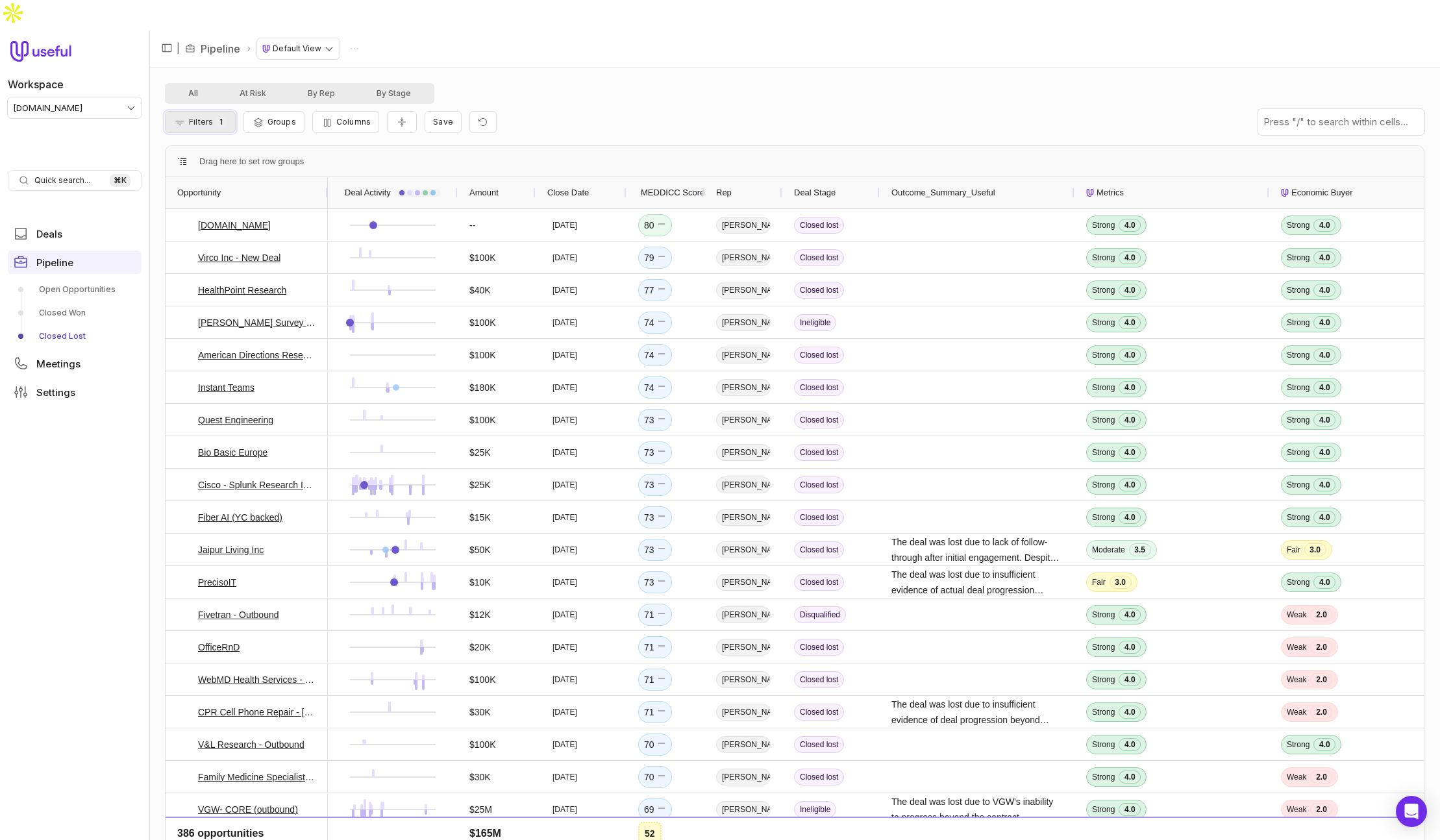
click at [216, 111] on button "Filters 1" at bounding box center [201, 122] width 71 height 22
click at [214, 201] on button "Add filter" at bounding box center [209, 197] width 69 height 18
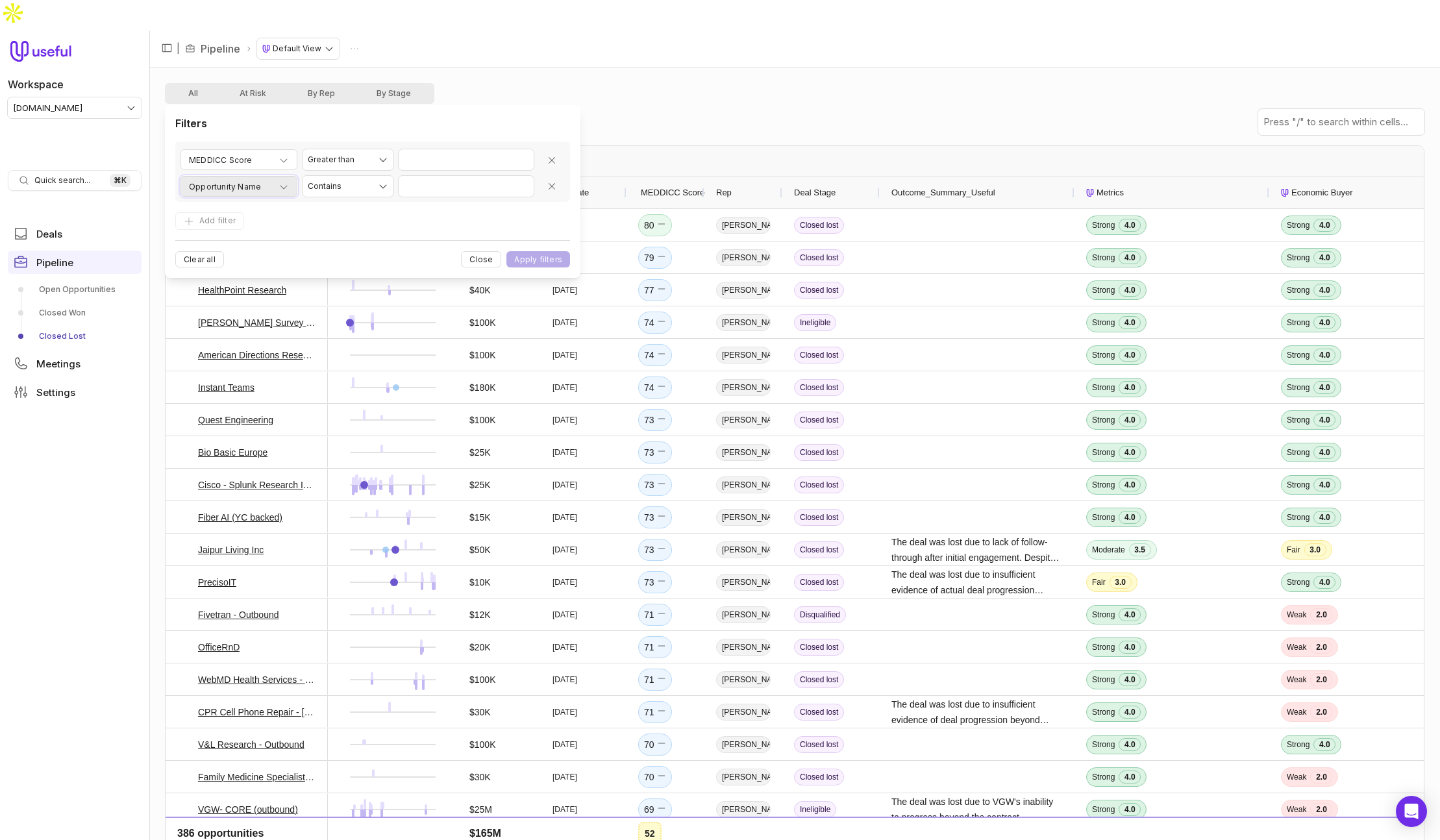
click at [243, 191] on span "Opportunity Name" at bounding box center [225, 187] width 72 height 16
type input "*******"
click at [334, 190] on html "Workspace tremendous.com Quick search... ⌘ K Deals Pipeline Open Opportunities …" at bounding box center [720, 420] width 1440 height 840
click at [348, 185] on html "Workspace tremendous.com Quick search... ⌘ K Deals Pipeline Open Opportunities …" at bounding box center [720, 420] width 1440 height 840
drag, startPoint x: 506, startPoint y: 204, endPoint x: 453, endPoint y: 184, distance: 56.6
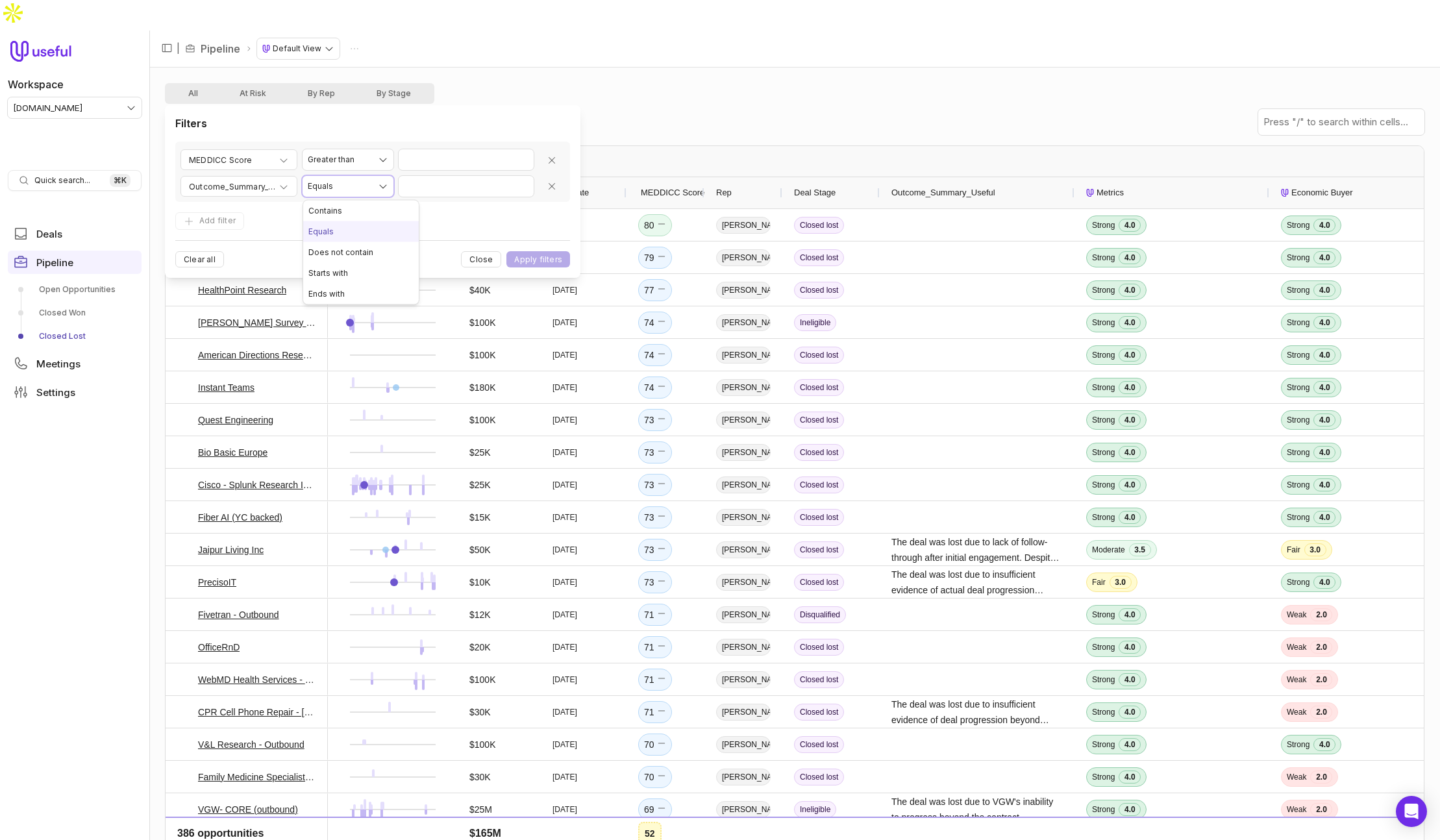
click at [501, 203] on html "Workspace tremendous.com Quick search... ⌘ K Deals Pipeline Open Opportunities …" at bounding box center [720, 420] width 1440 height 840
click at [453, 184] on input "Value" at bounding box center [466, 186] width 135 height 21
click at [337, 192] on html "Workspace tremendous.com Quick search... ⌘ K Deals Pipeline Open Opportunities …" at bounding box center [720, 420] width 1440 height 840
select select "********"
click at [418, 193] on input "Value" at bounding box center [466, 186] width 135 height 21
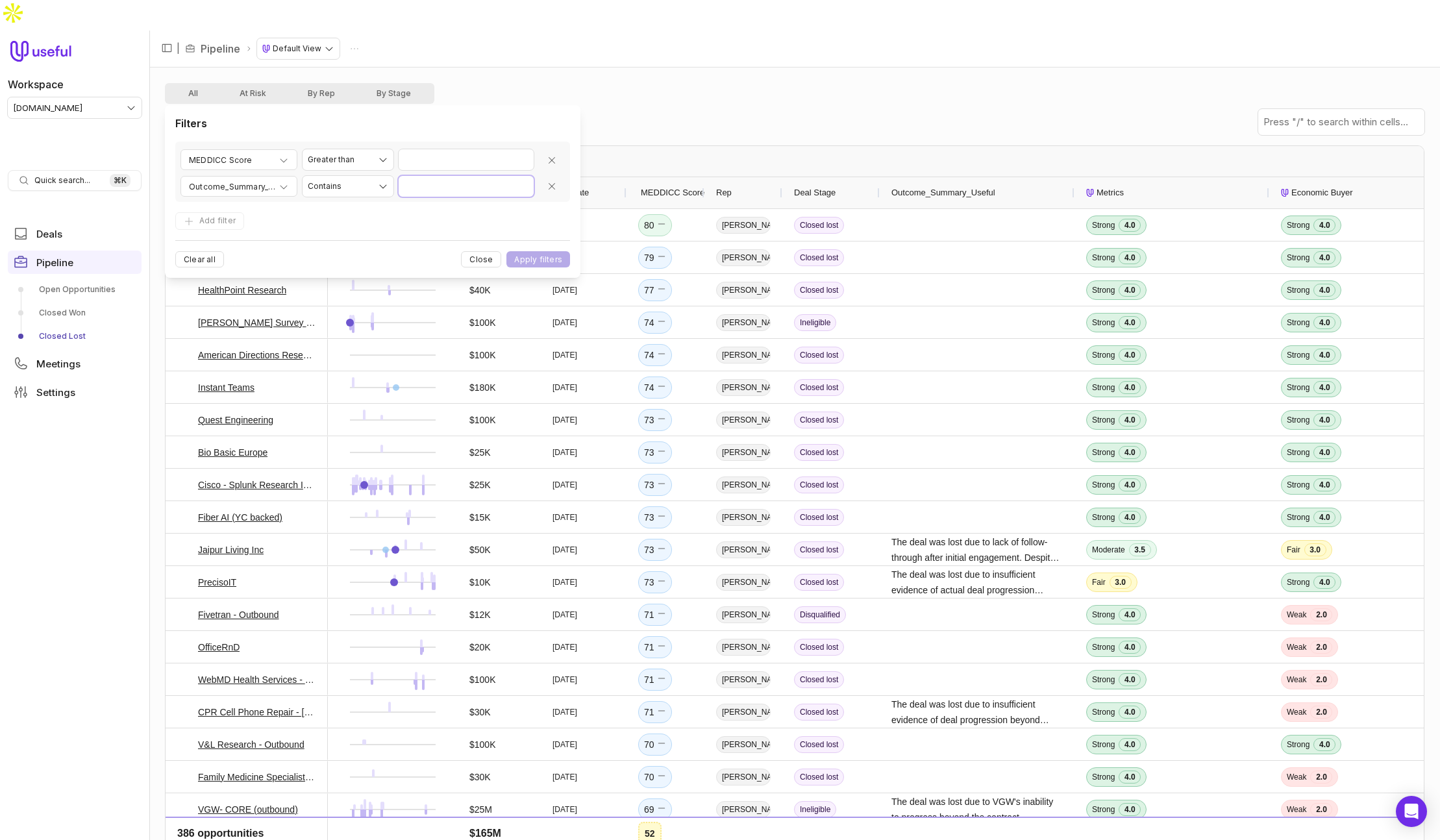
click at [480, 194] on input "Value" at bounding box center [466, 186] width 135 height 21
click at [507, 251] on button "Apply filters" at bounding box center [538, 259] width 64 height 16
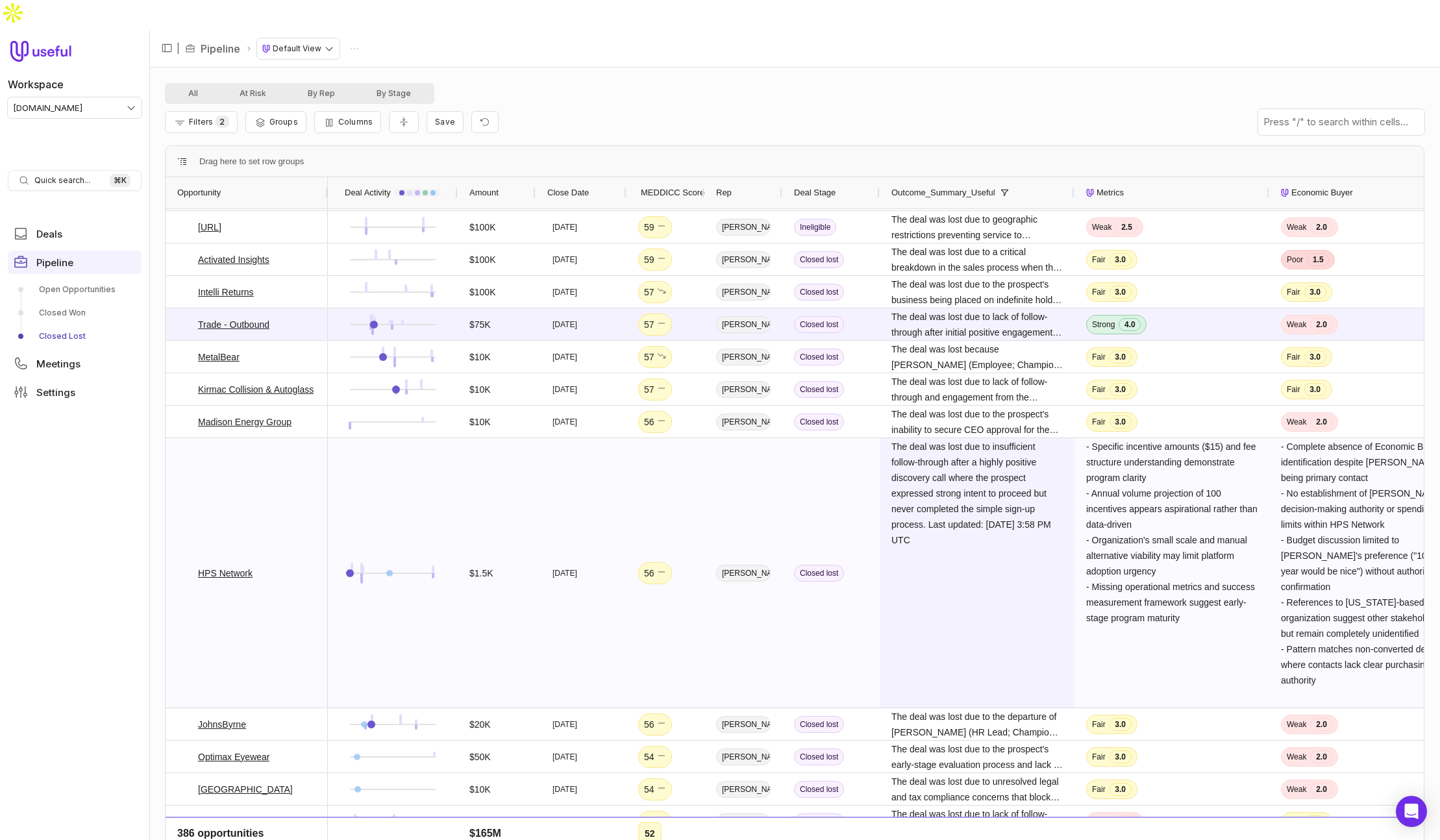
click at [953, 503] on span "The deal was lost due to insufficient follow-through after a highly positive di…" at bounding box center [977, 493] width 172 height 109
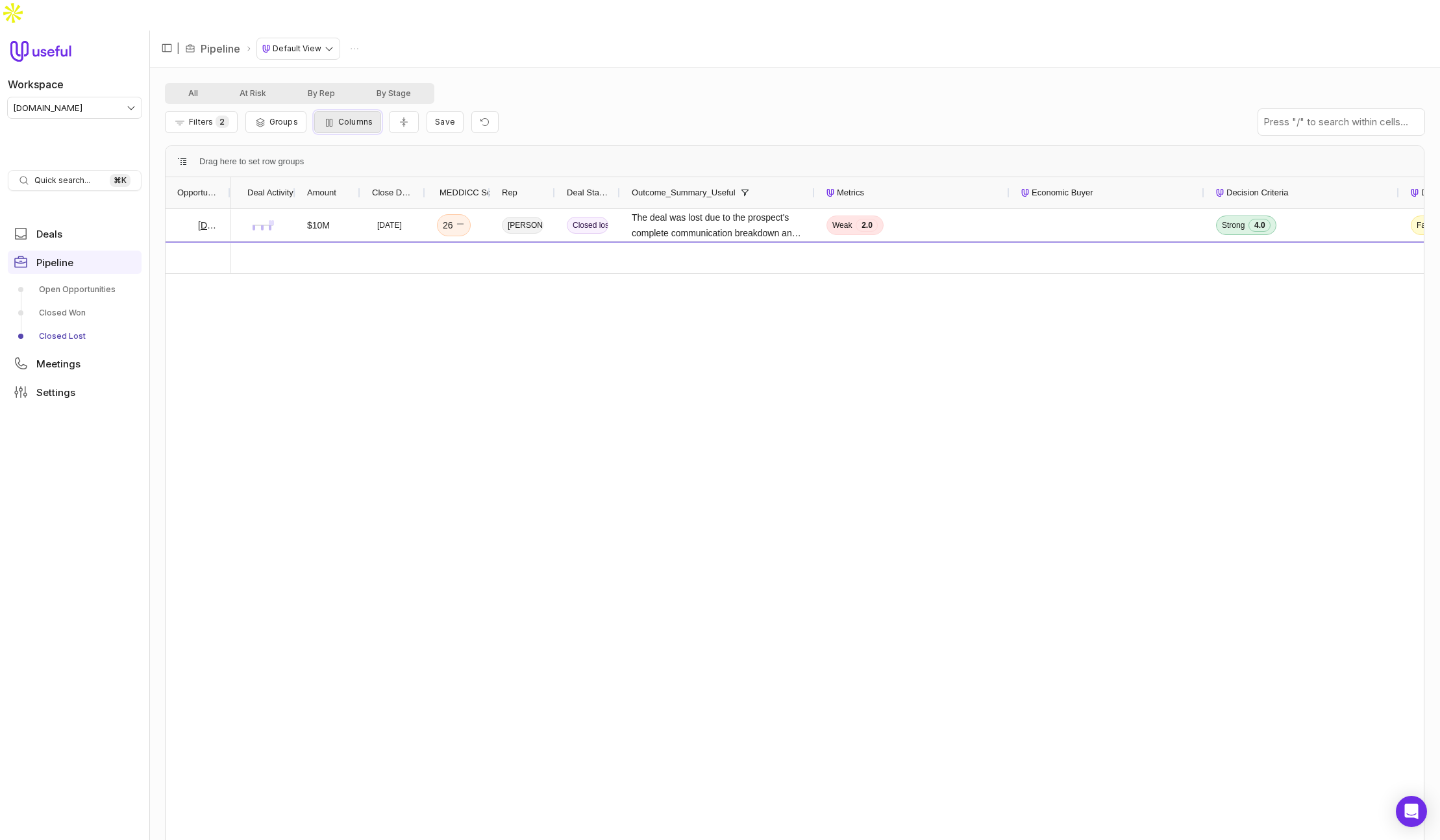
click at [361, 111] on button "Columns" at bounding box center [348, 122] width 67 height 22
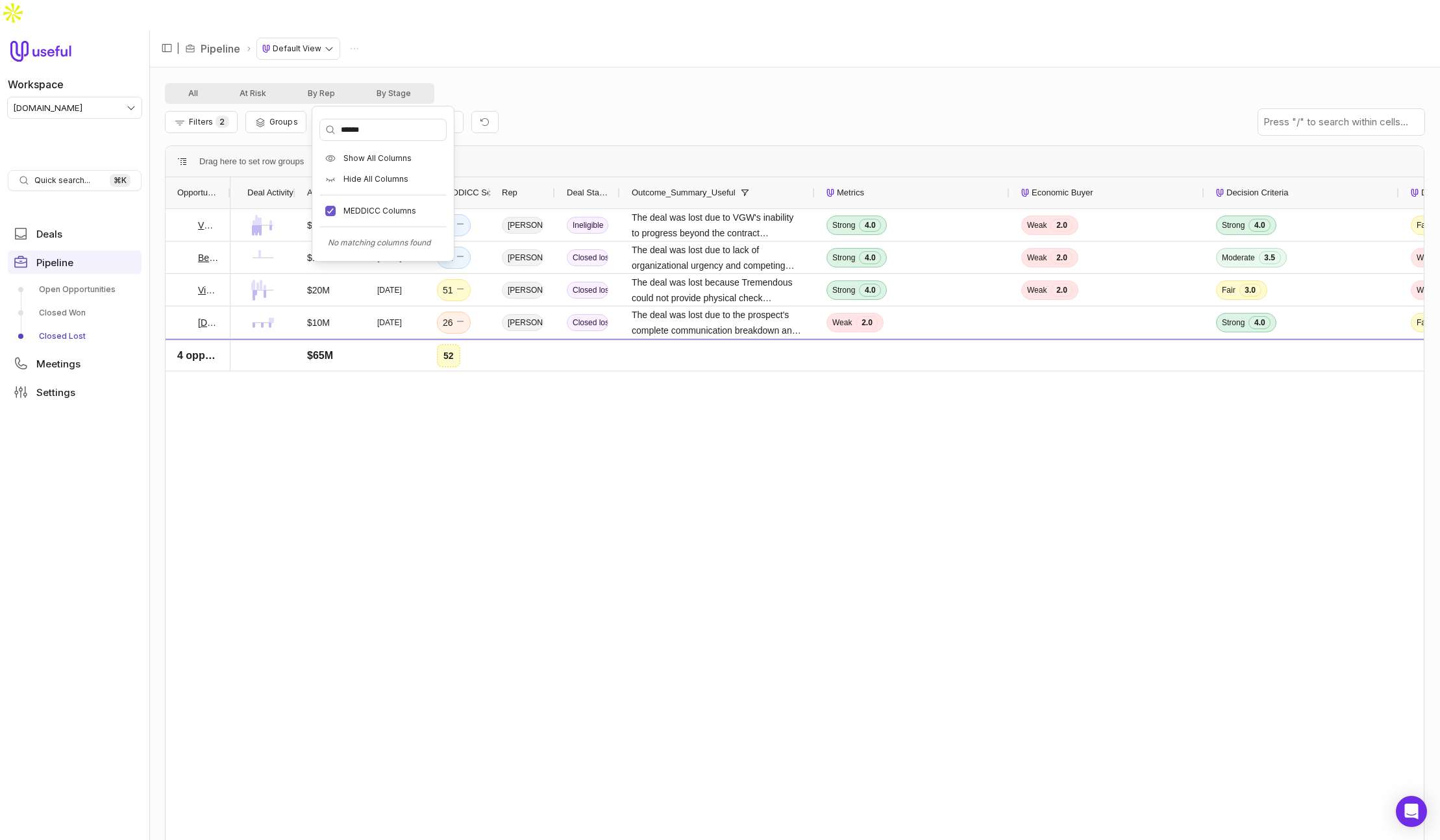
type input "*******"
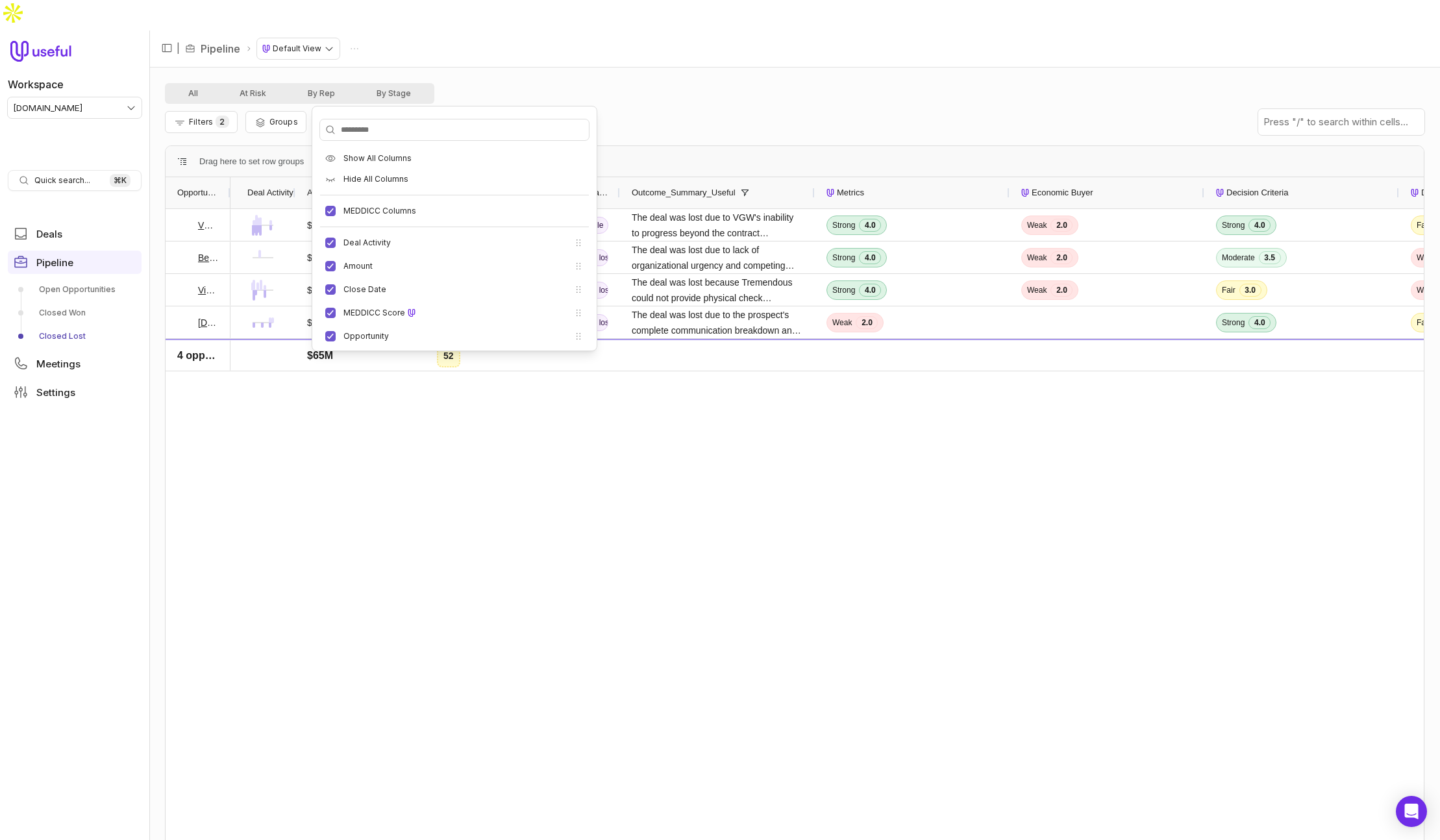
click at [708, 481] on div "$10M Sep 9, 2025 26 Austin Demsey Closed lost The deal was lost due to the pros…" at bounding box center [827, 529] width 1193 height 640
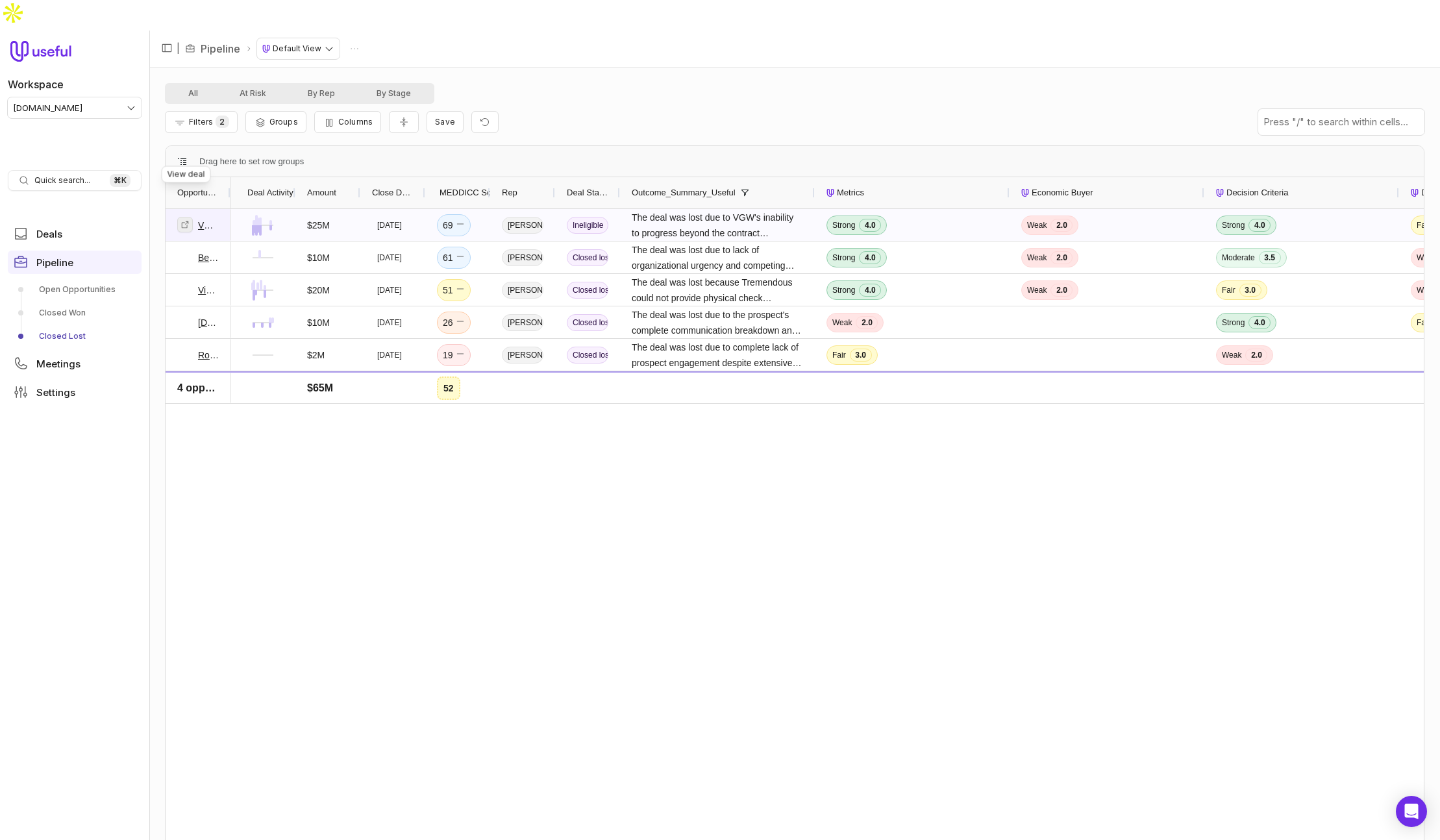
click at [186, 221] on icon at bounding box center [185, 224] width 7 height 7
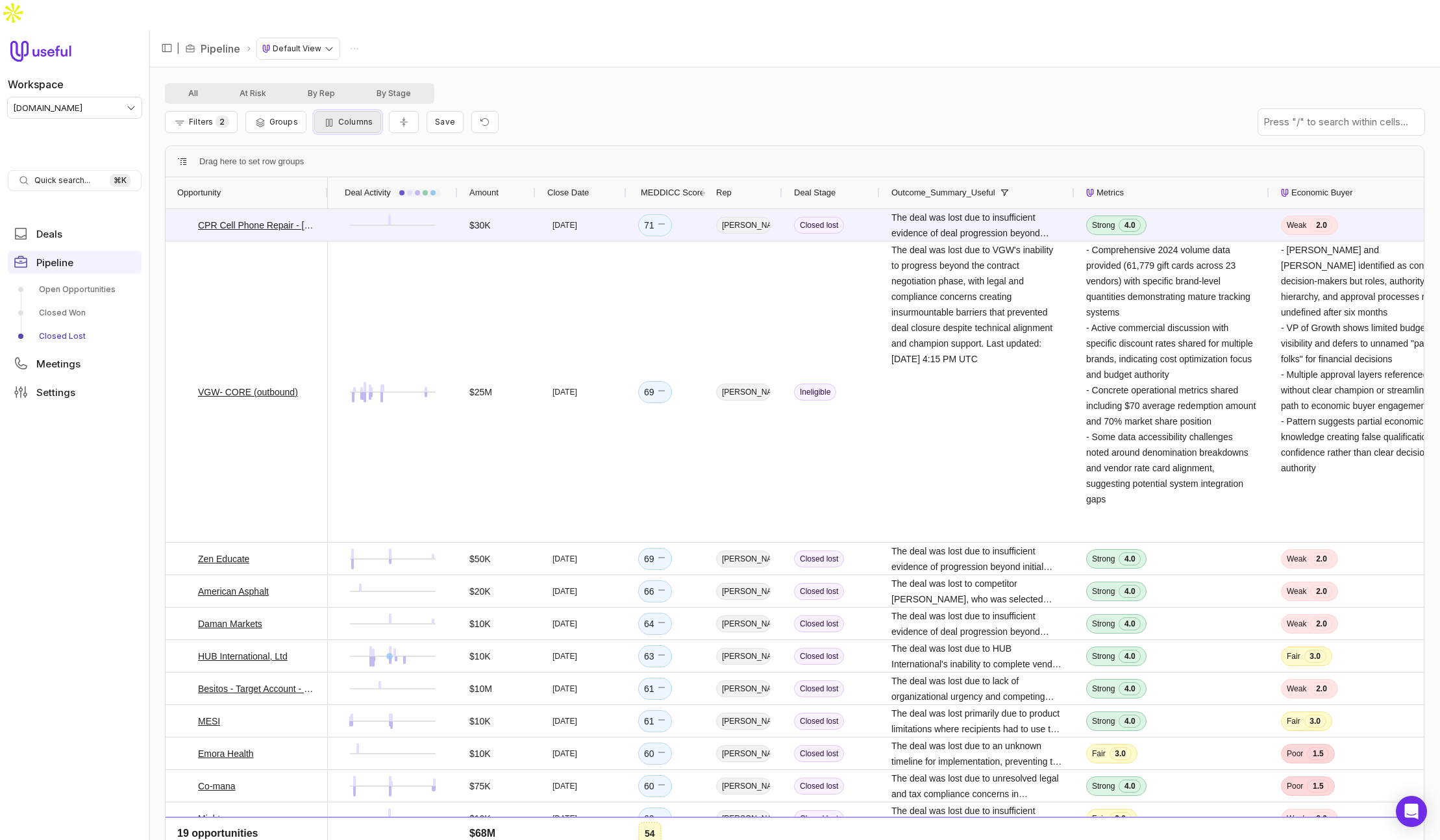
click at [338, 111] on button "Columns" at bounding box center [348, 122] width 67 height 22
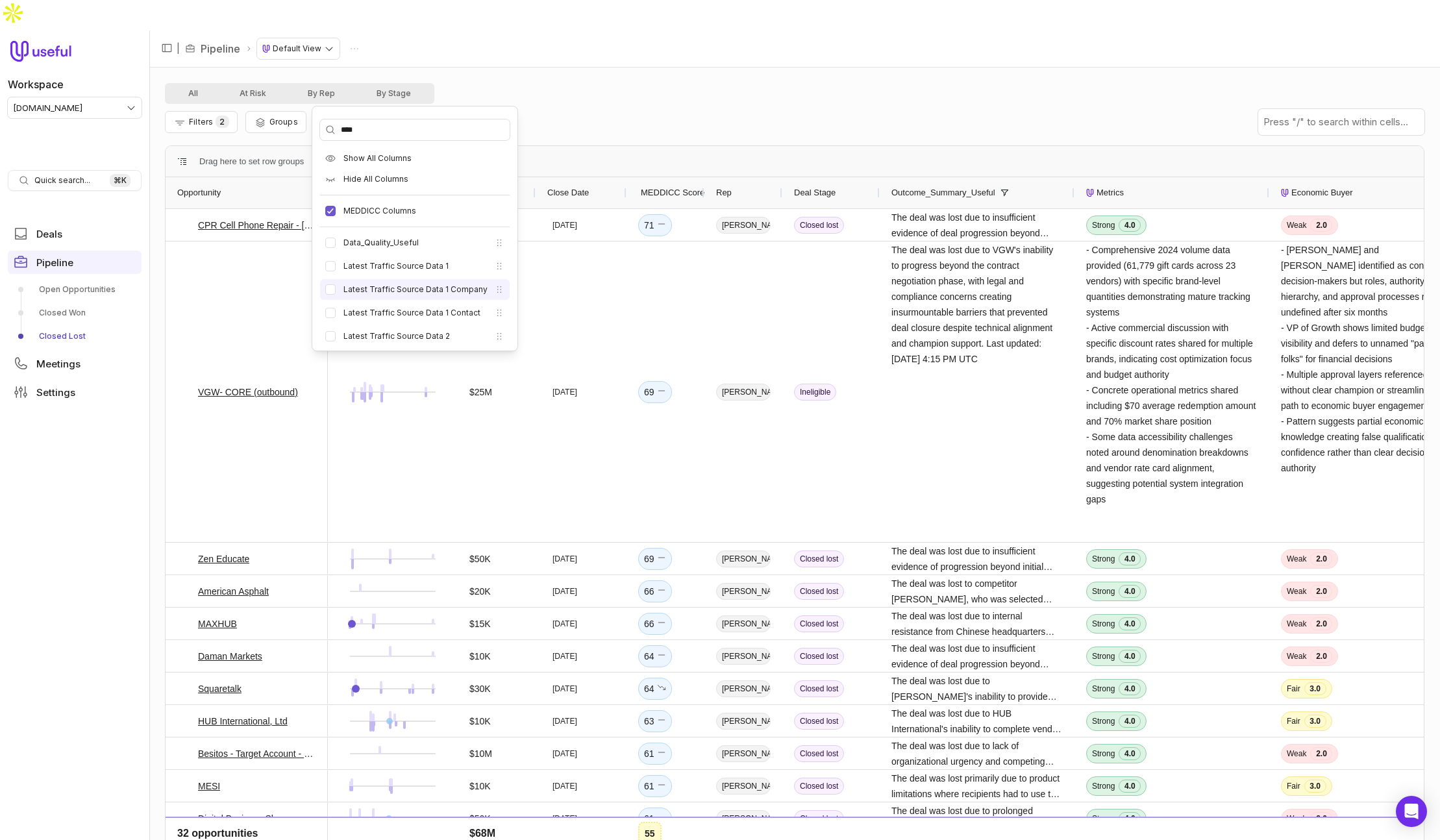
scroll to position [51, 0]
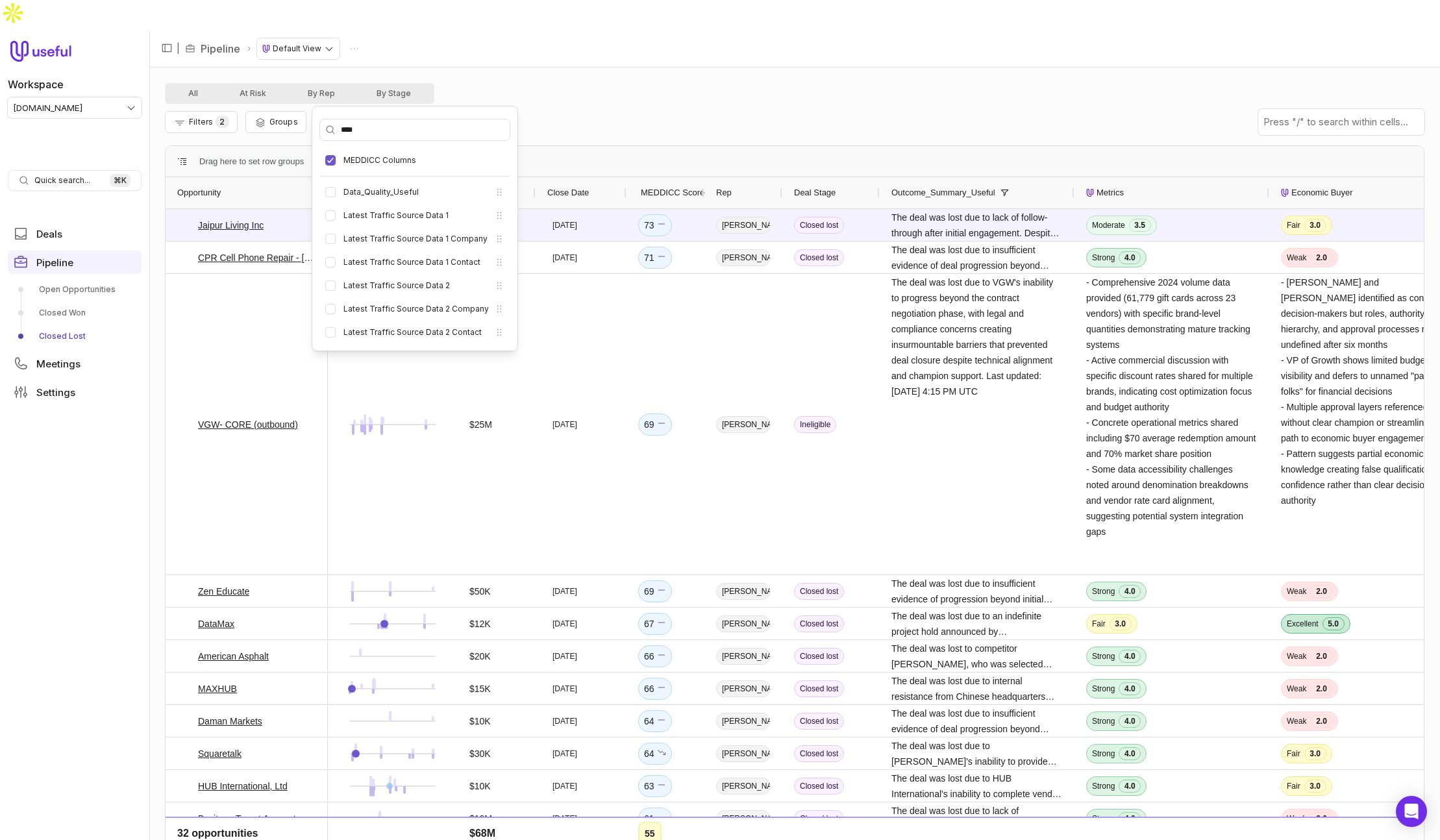
type input "****"
click at [583, 83] on div "All At Risk By Rep By Stage" at bounding box center [795, 93] width 1260 height 21
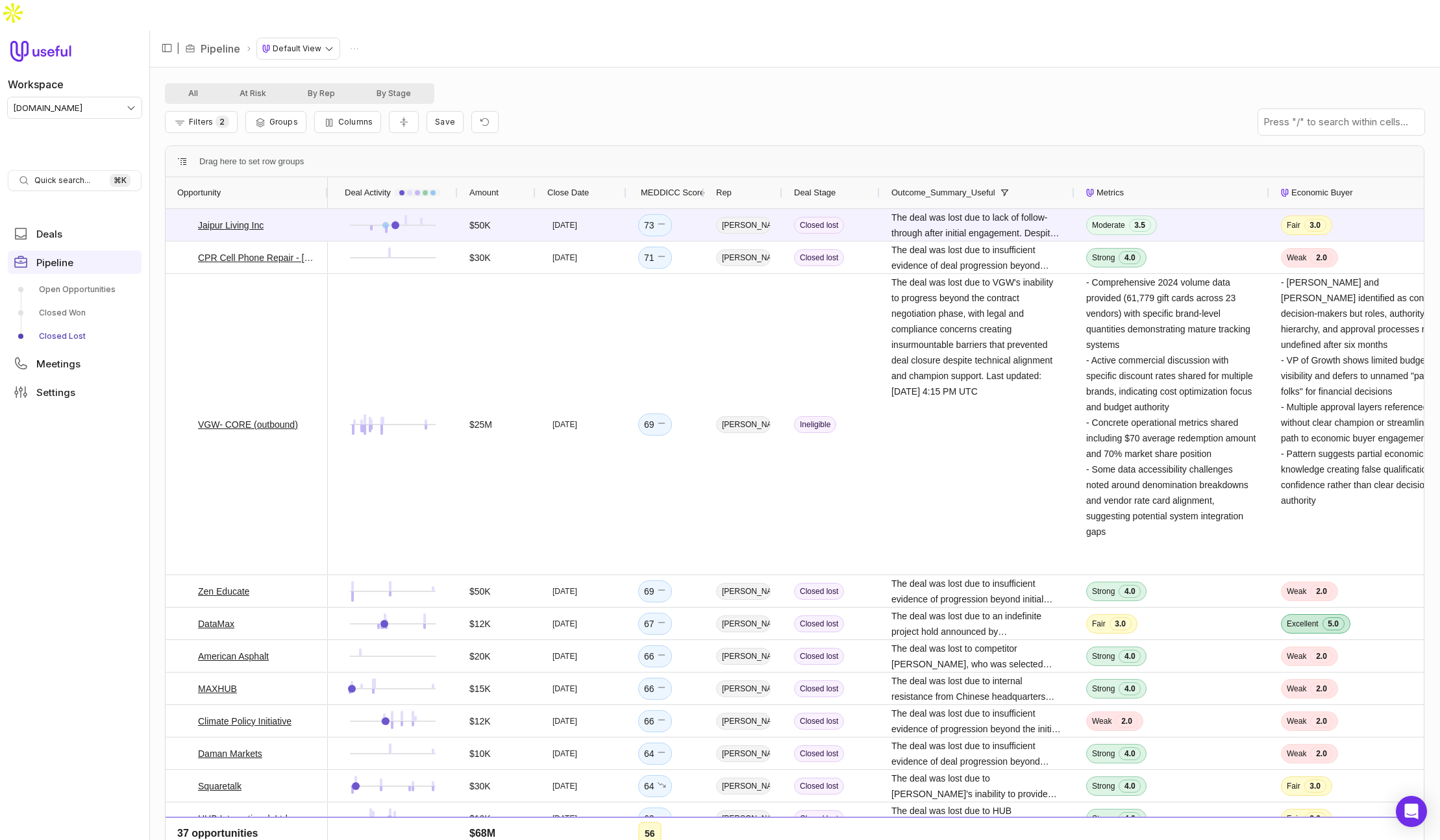
click at [1332, 109] on input "text" at bounding box center [1341, 122] width 166 height 26
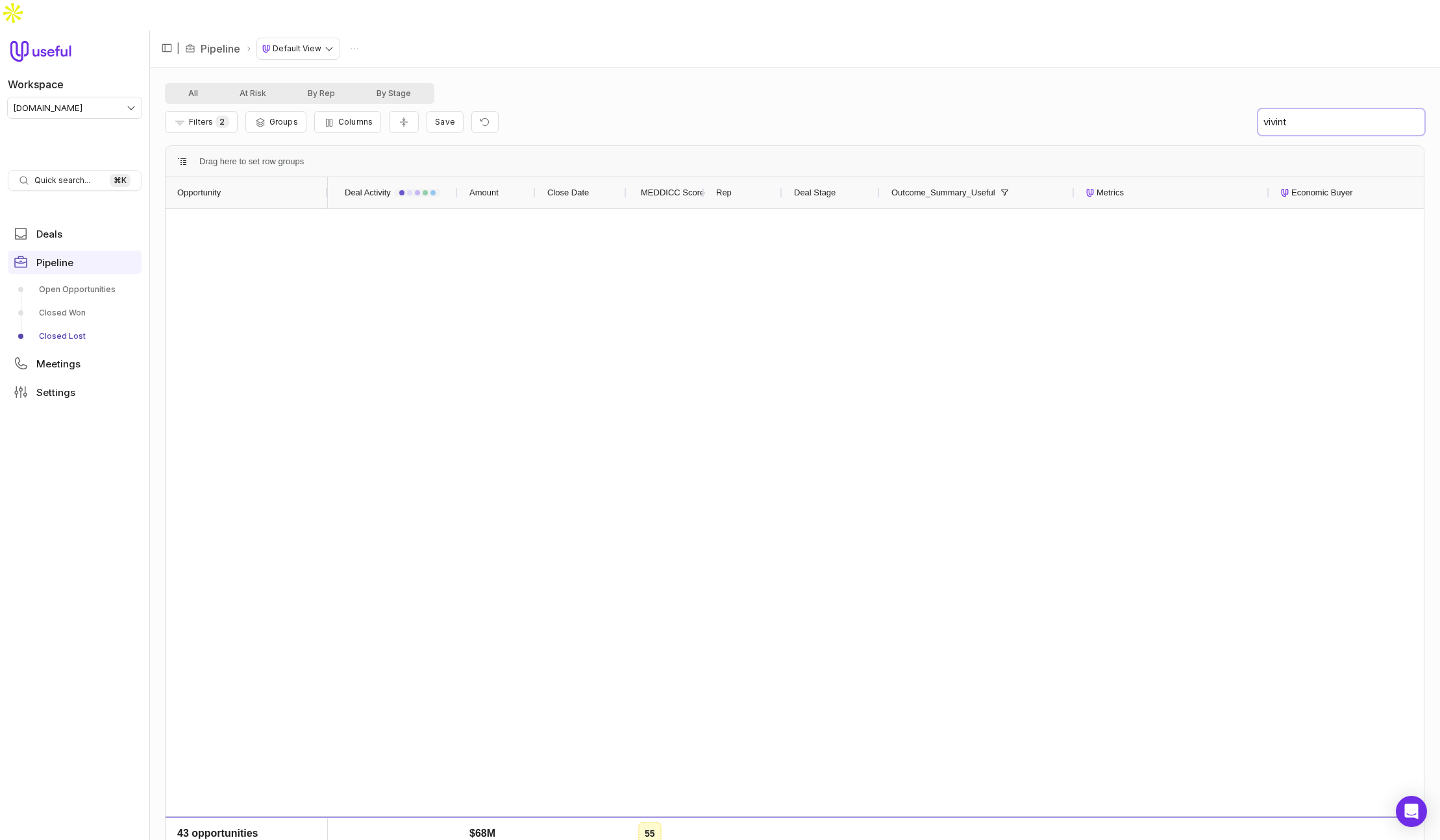
type input "vivint"
click at [1107, 83] on div "All At Risk By Rep By Stage" at bounding box center [795, 93] width 1260 height 21
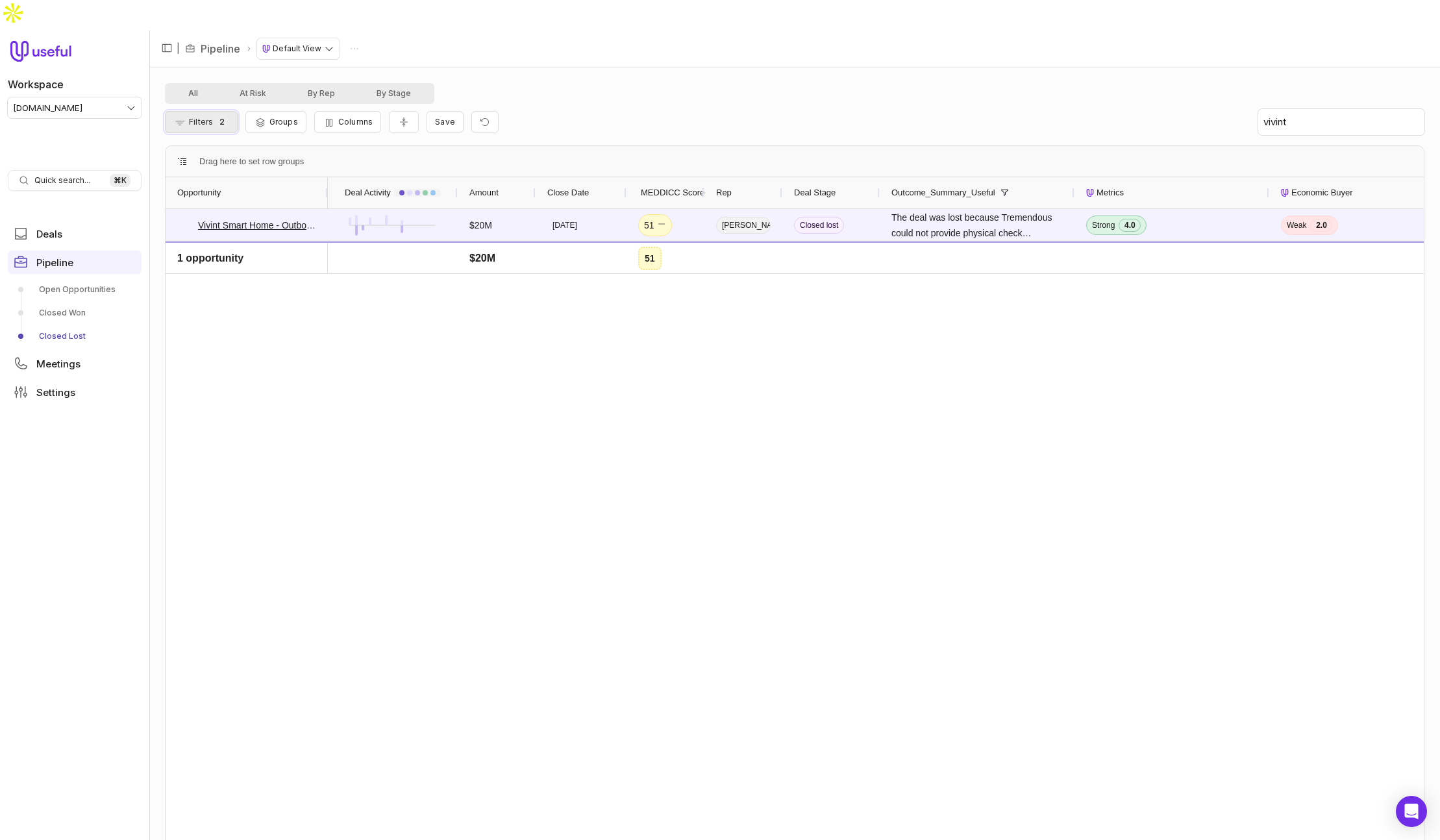
click at [201, 117] on span "Filters" at bounding box center [201, 122] width 24 height 10
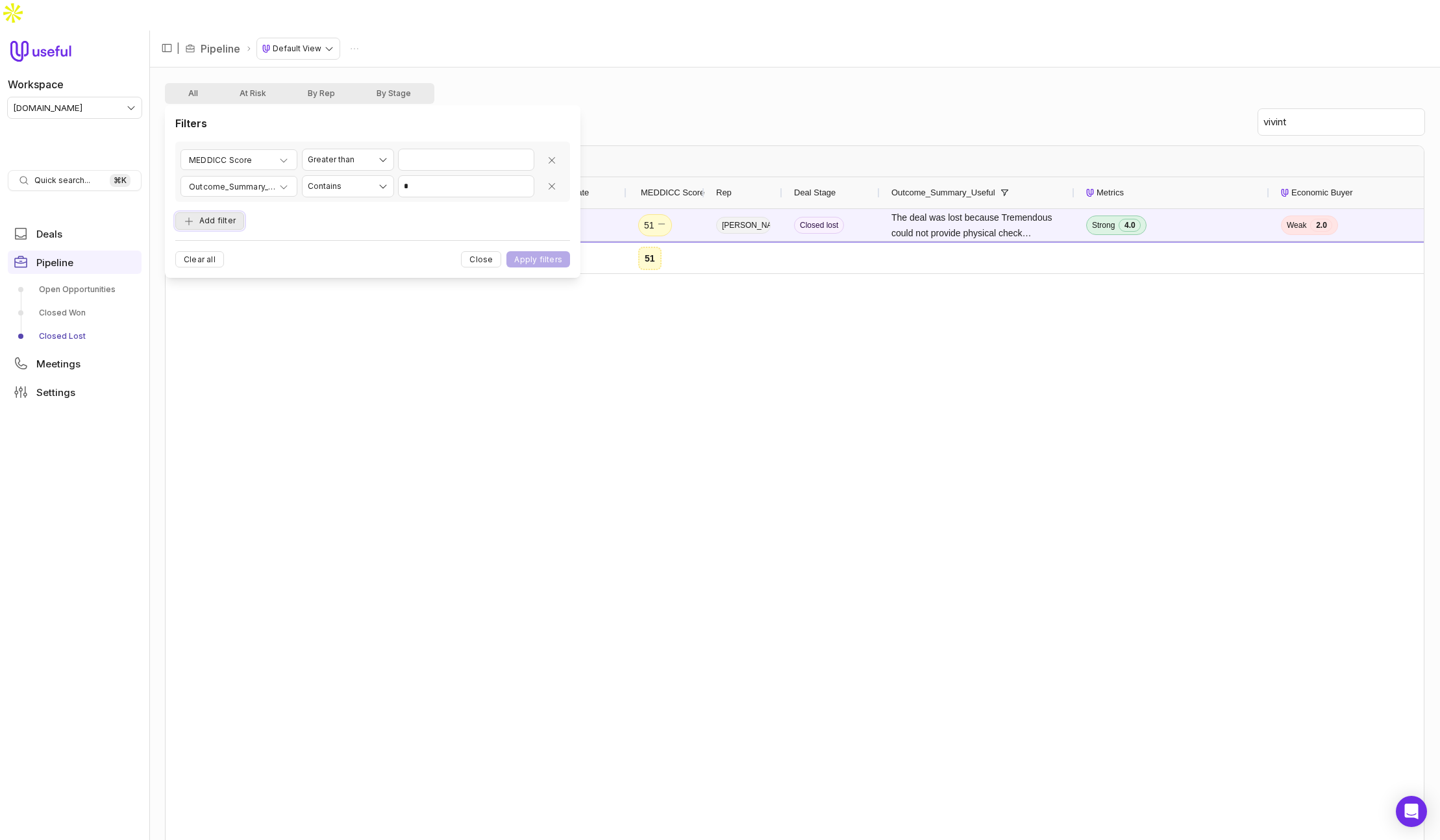
click at [209, 216] on button "Add filter" at bounding box center [209, 221] width 69 height 18
click at [260, 217] on div "Opportunity Name" at bounding box center [239, 214] width 100 height 16
type input "*******"
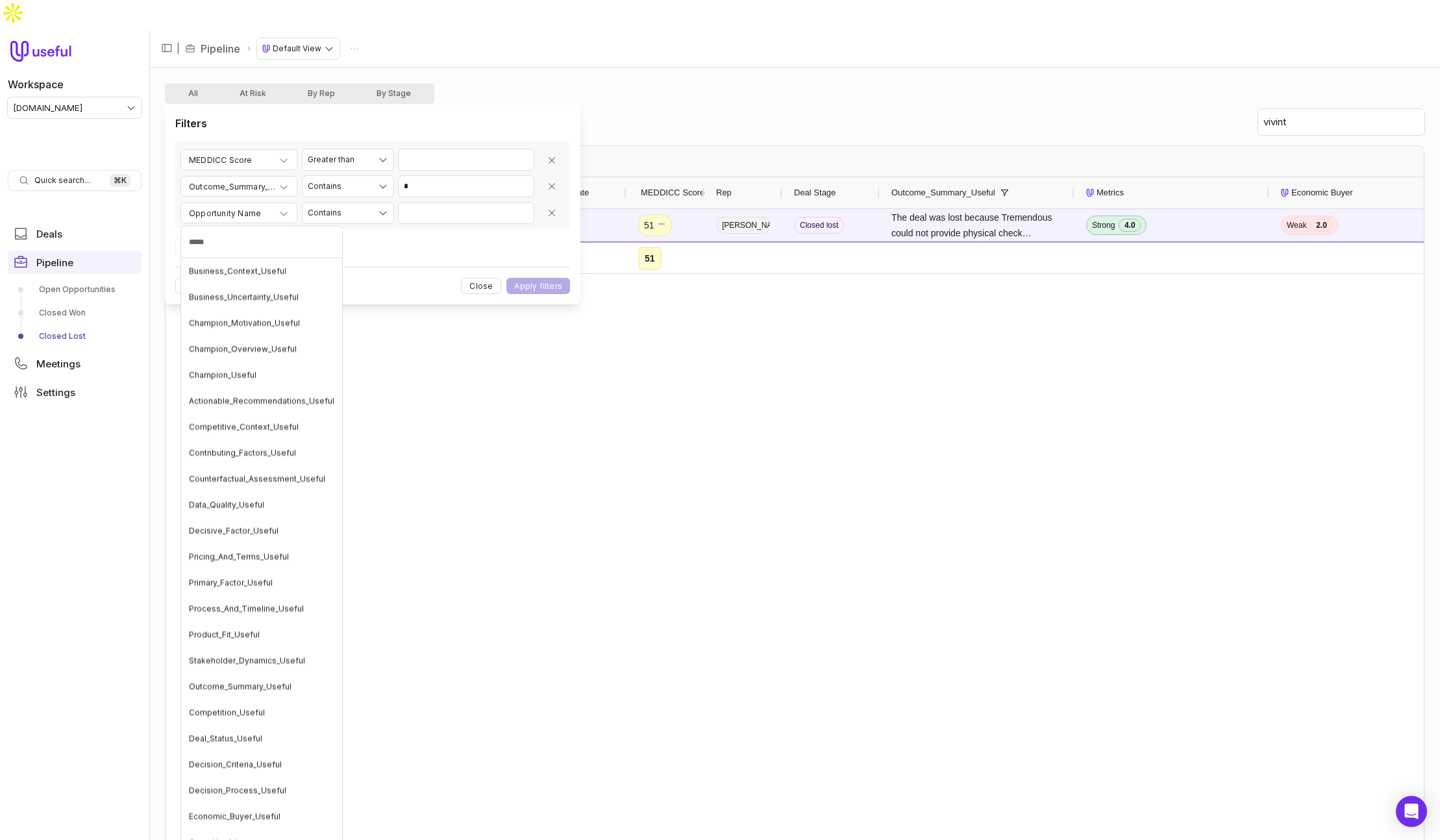
type input "******"
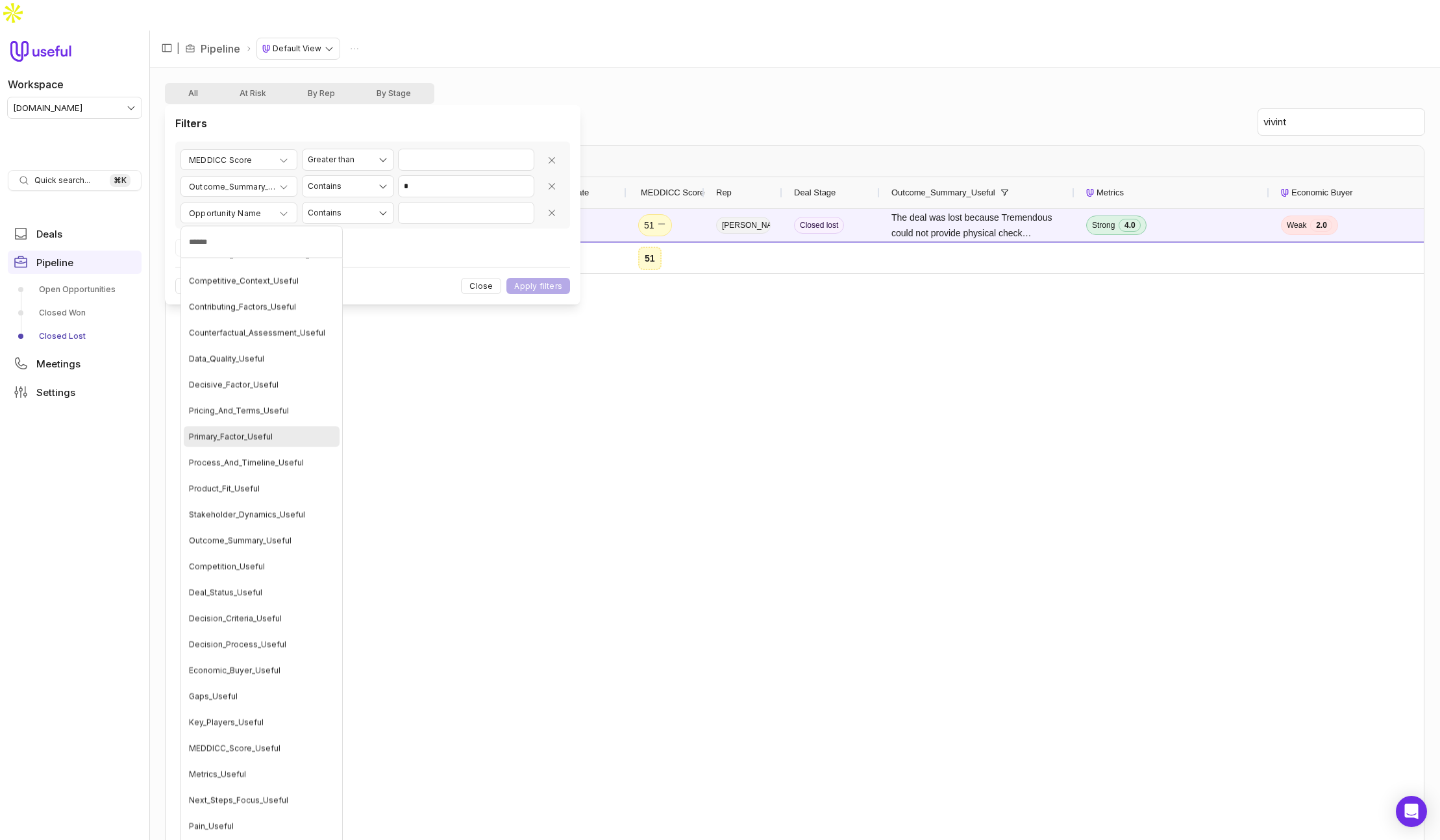
scroll to position [147, 0]
click at [251, 356] on span "Data_Quality_Useful" at bounding box center [226, 358] width 75 height 11
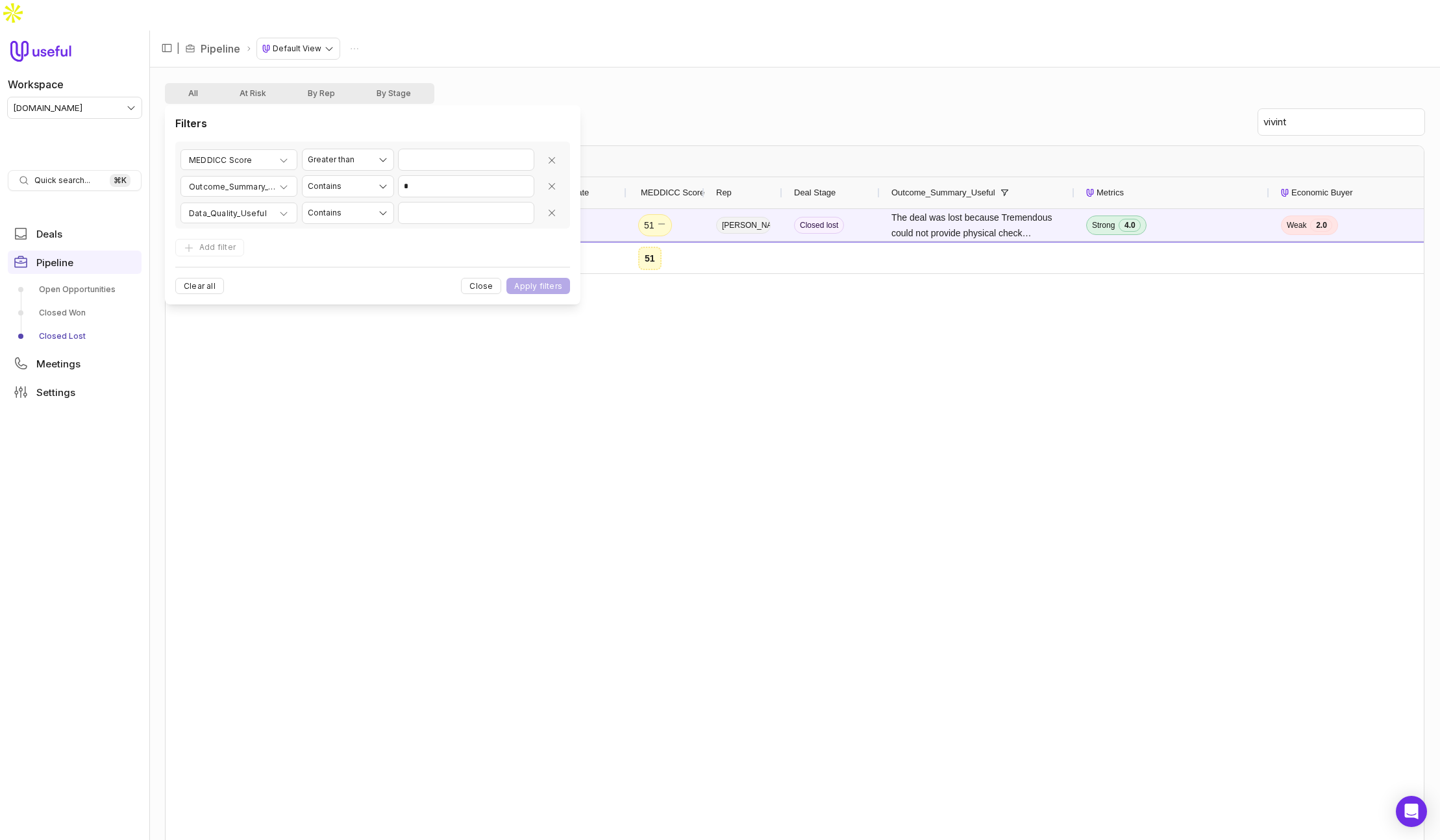
click at [360, 117] on span "Columns" at bounding box center [355, 122] width 34 height 10
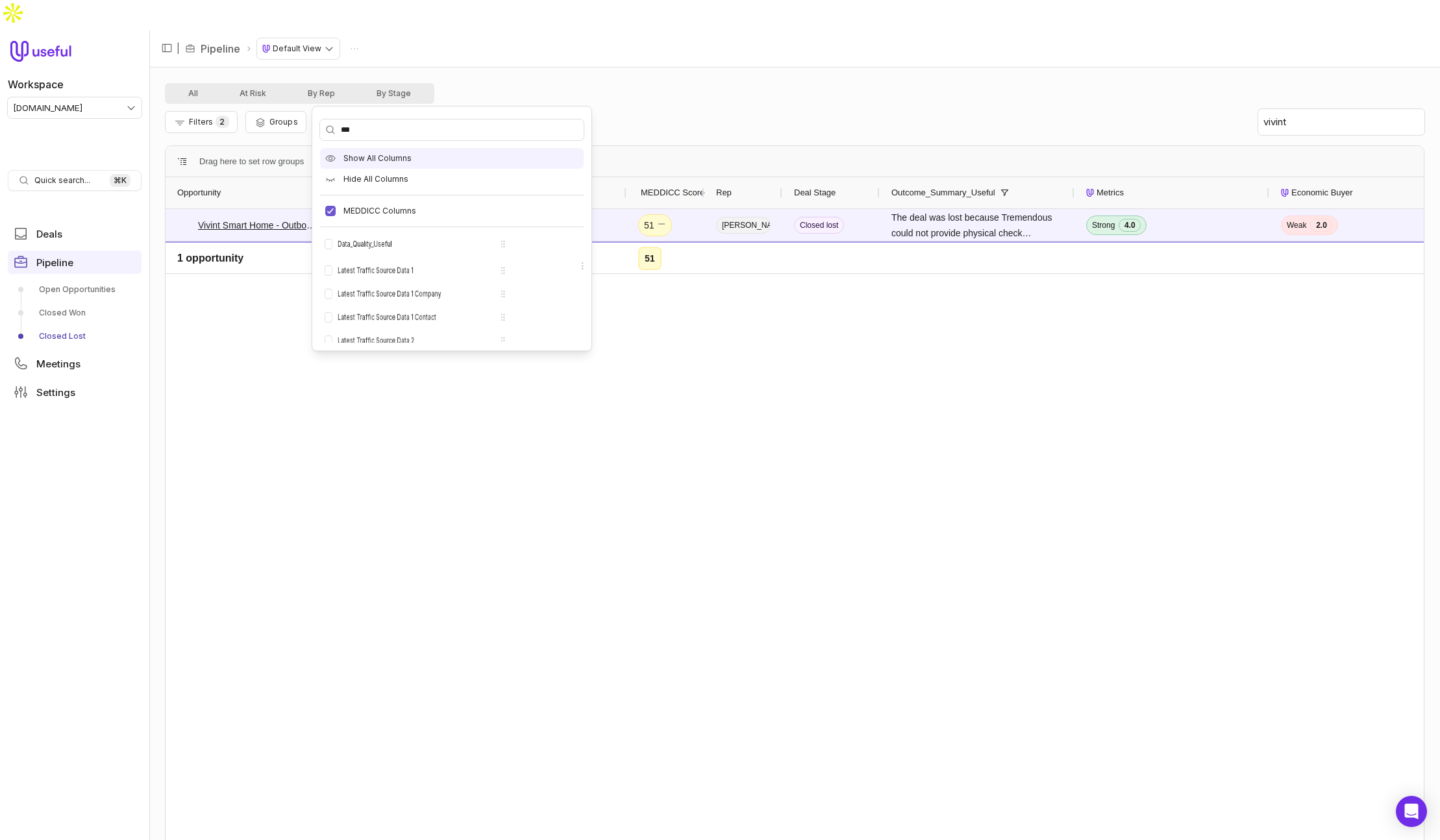
type input "****"
drag, startPoint x: 389, startPoint y: 241, endPoint x: 784, endPoint y: 93, distance: 421.8
click at [389, 241] on label "Data_Quality_Useful" at bounding box center [381, 243] width 75 height 11
click at [335, 241] on button "Data_Quality_Useful" at bounding box center [331, 243] width 11 height 11
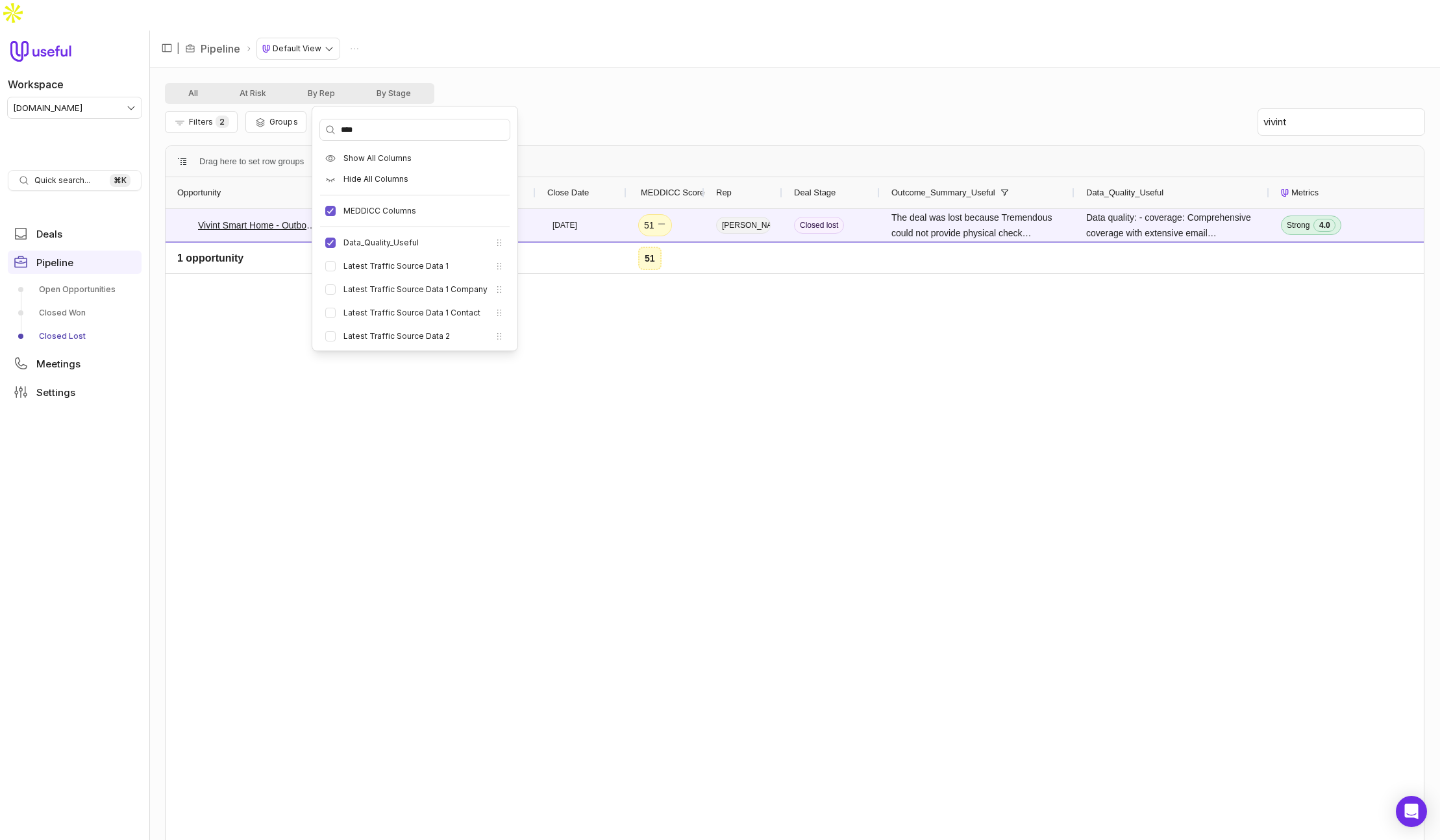
click at [874, 104] on div "Filters 2 Groups Columns Save vivint" at bounding box center [795, 122] width 1260 height 36
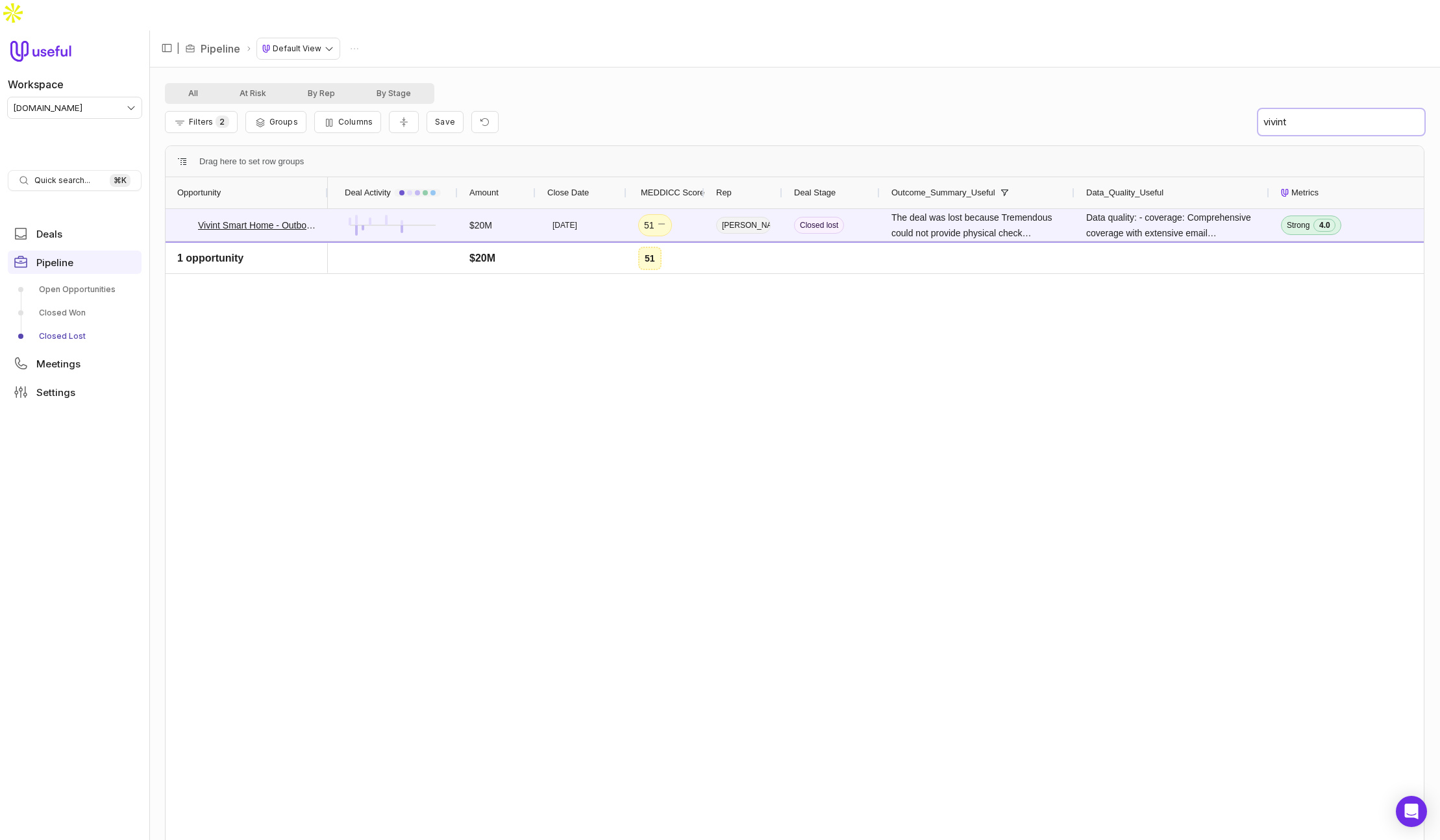
click at [1302, 109] on input "vivint" at bounding box center [1341, 122] width 166 height 26
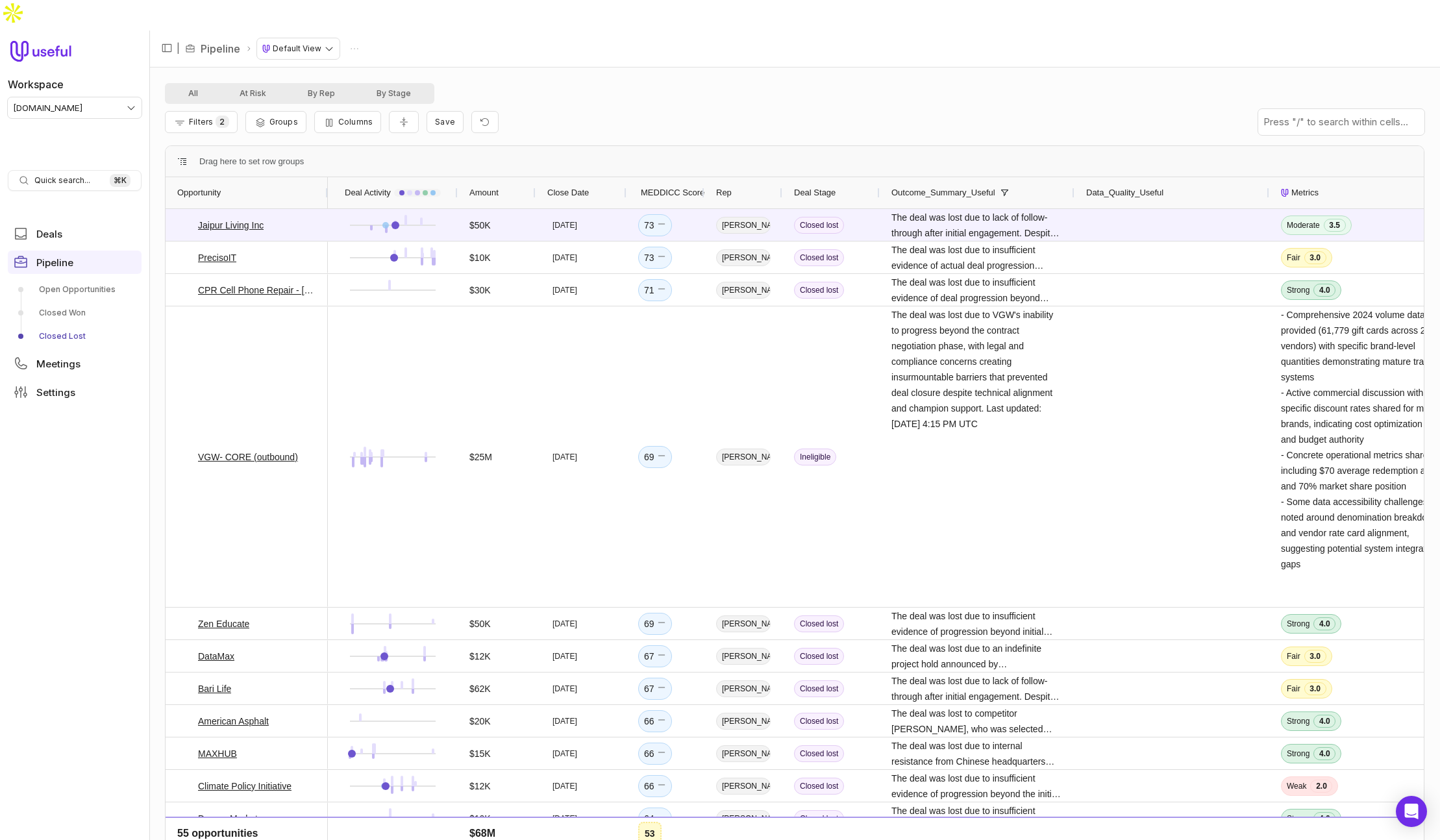
click at [1139, 185] on span "Data_Quality_Useful" at bounding box center [1124, 193] width 77 height 16
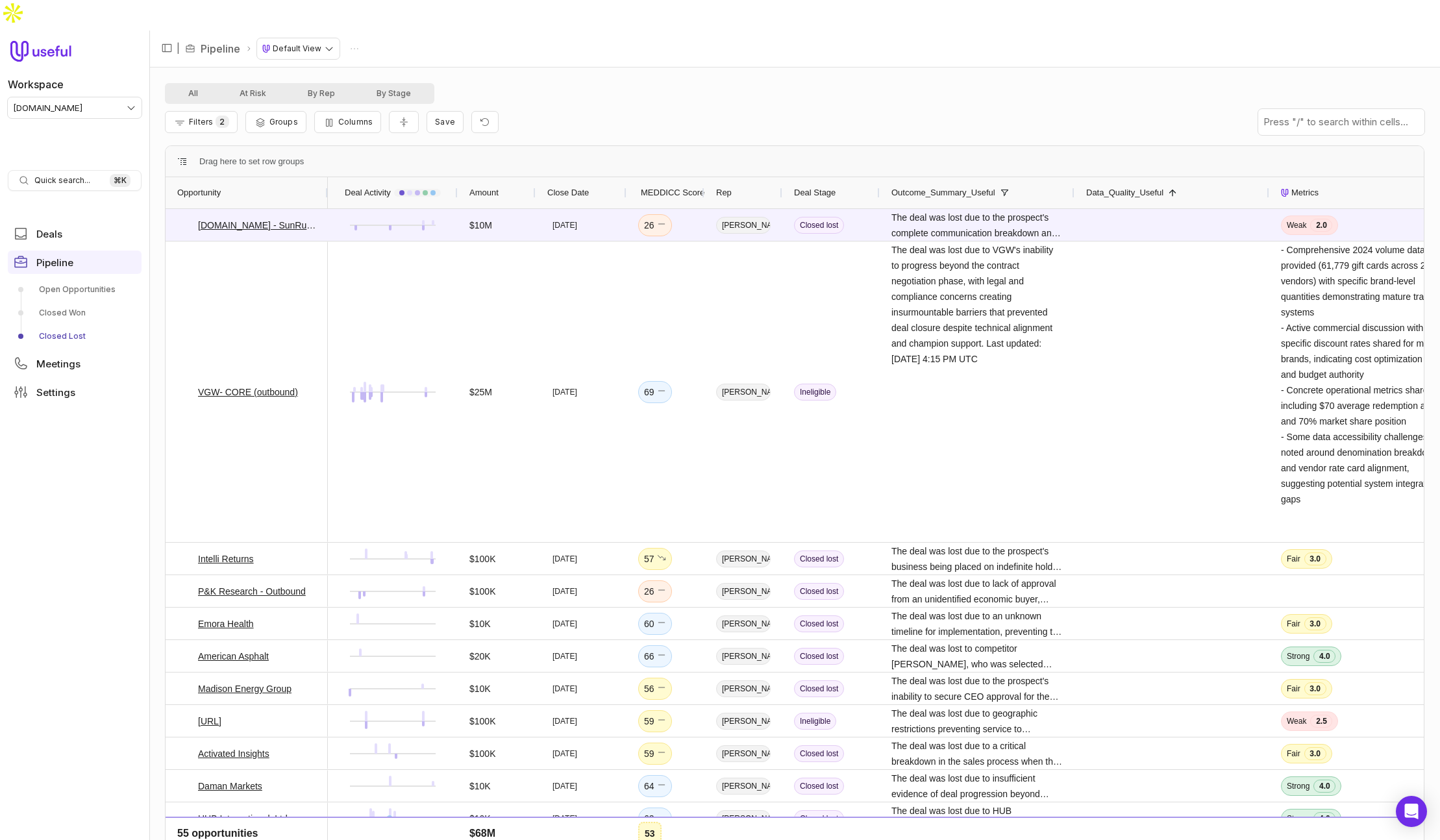
click at [1128, 185] on span "Data_Quality_Useful" at bounding box center [1124, 193] width 77 height 16
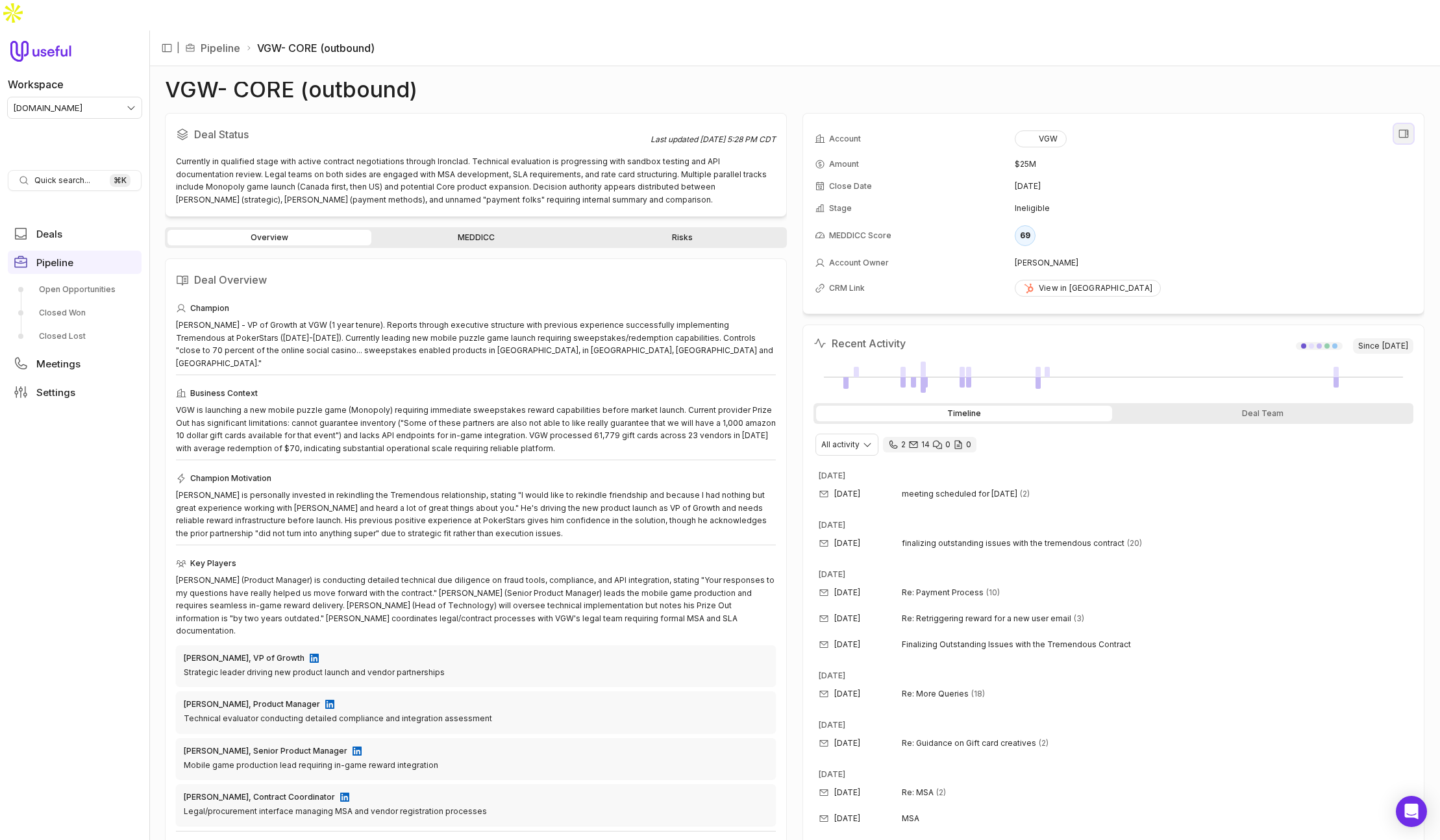
click at [1403, 128] on icon "View all fields" at bounding box center [1404, 134] width 12 height 12
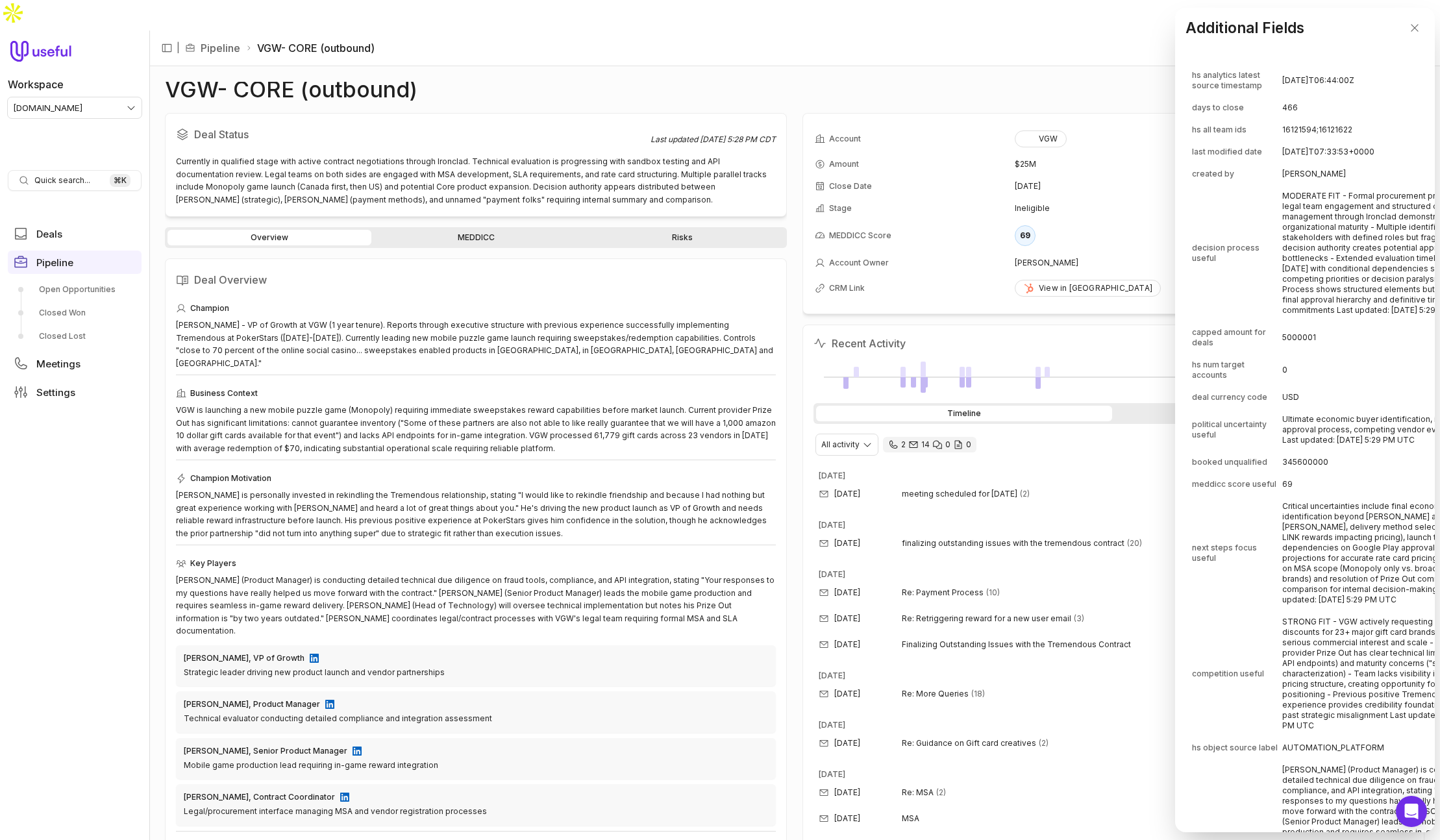
click at [1336, 341] on td "5000001" at bounding box center [1387, 337] width 209 height 31
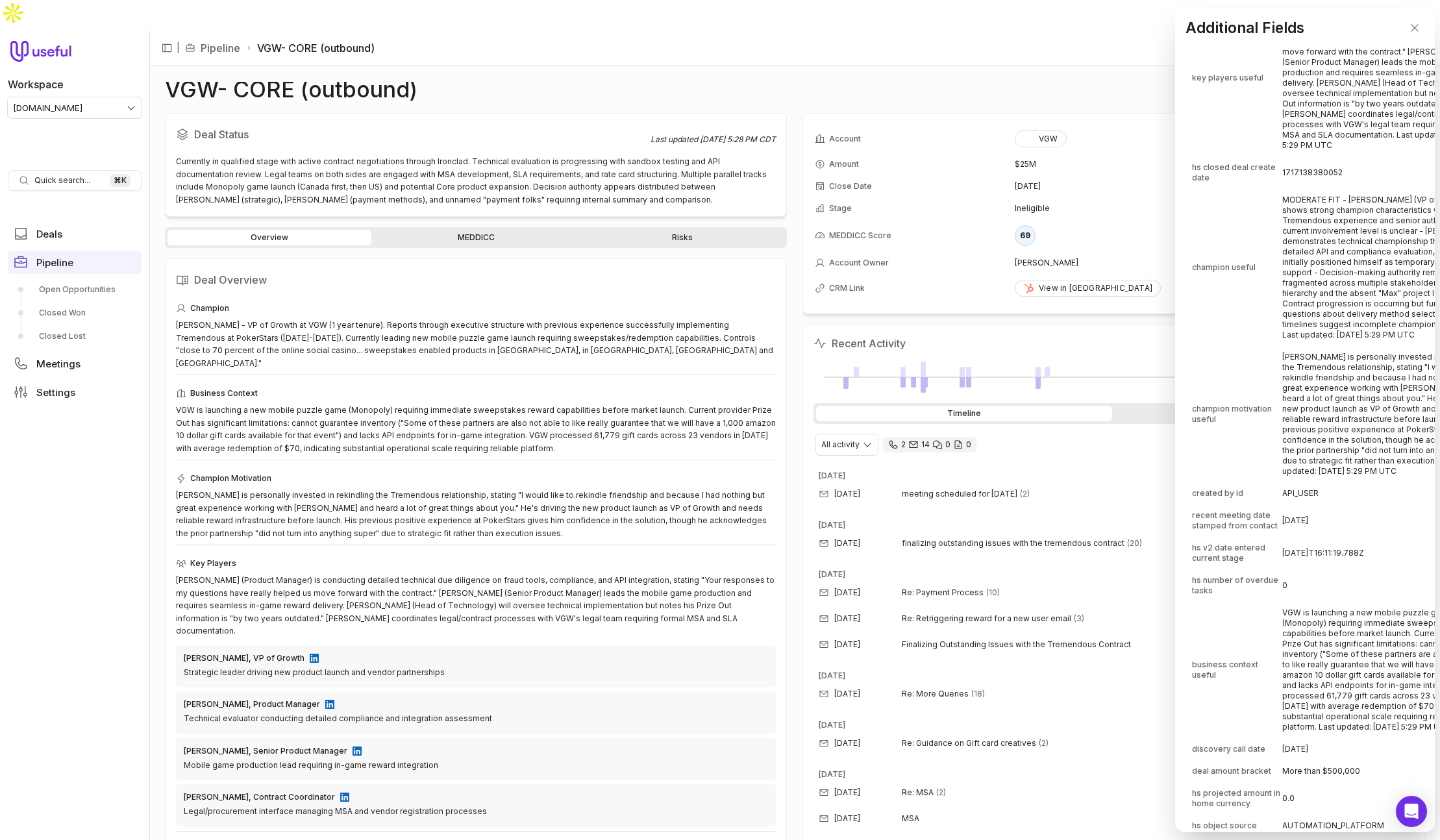
scroll to position [4459, 0]
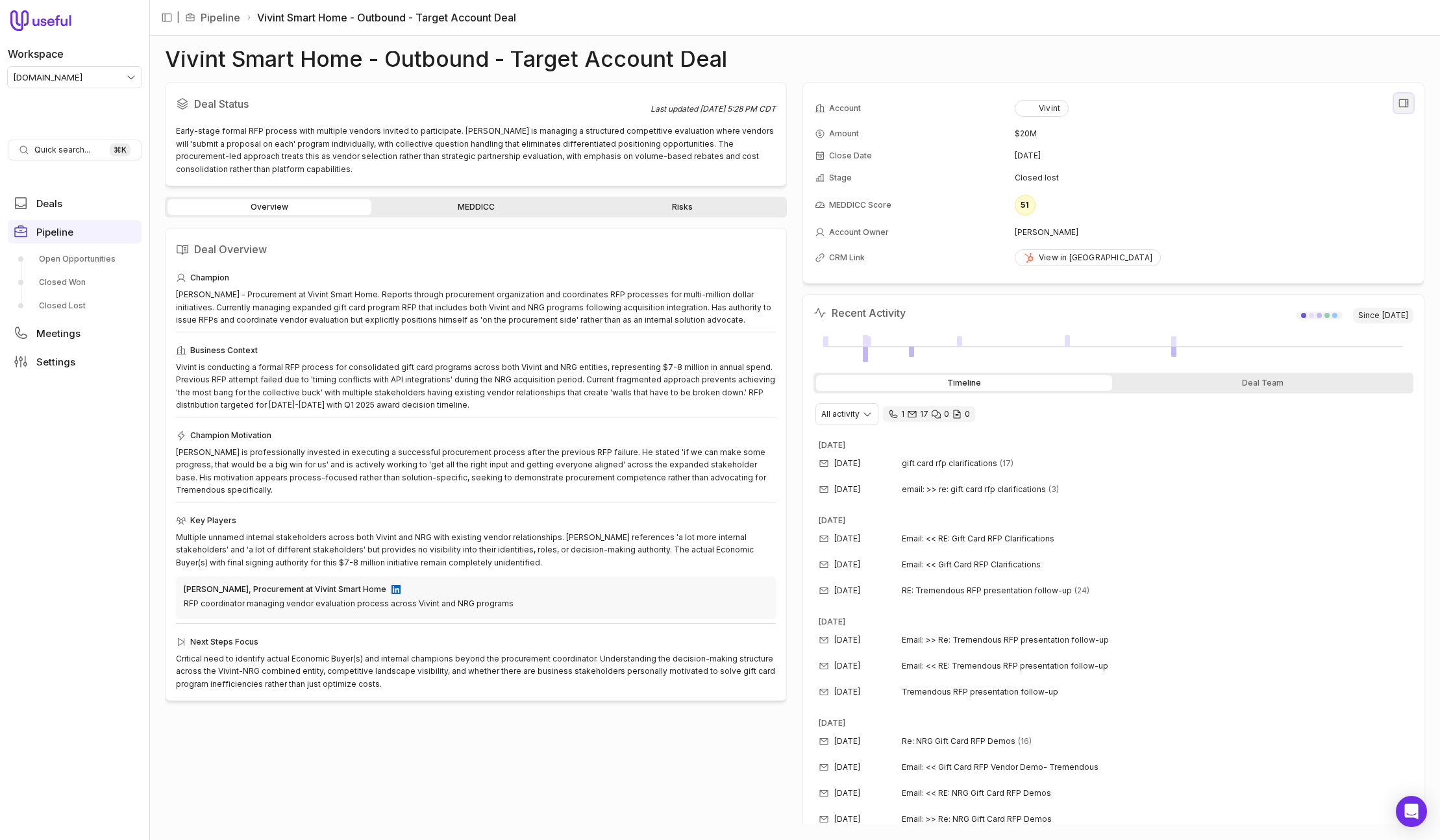
click at [1400, 99] on icon "View all fields" at bounding box center [1404, 103] width 12 height 12
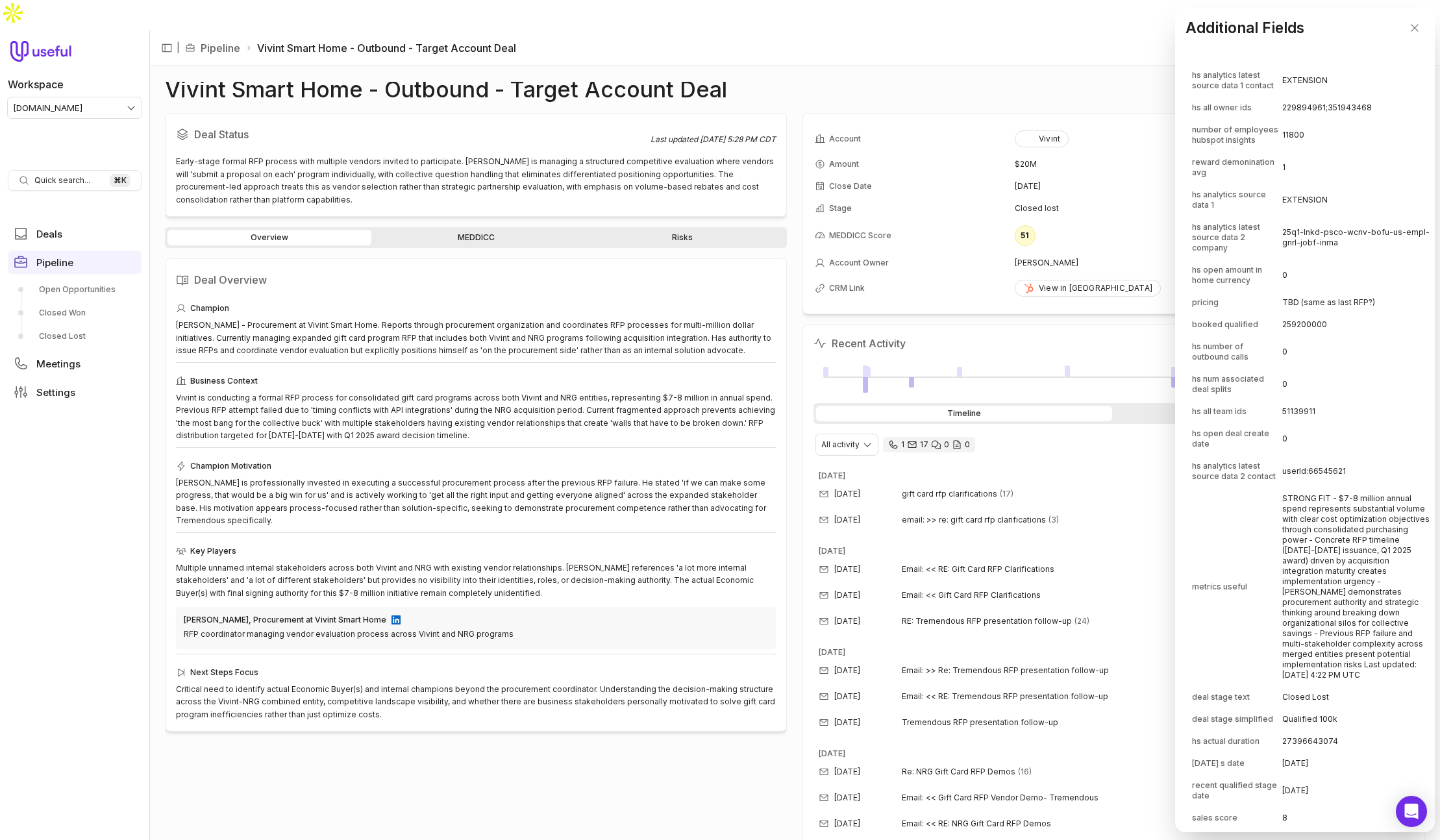
click at [1262, 235] on span "hs analytics latest source data 2 company" at bounding box center [1236, 237] width 89 height 31
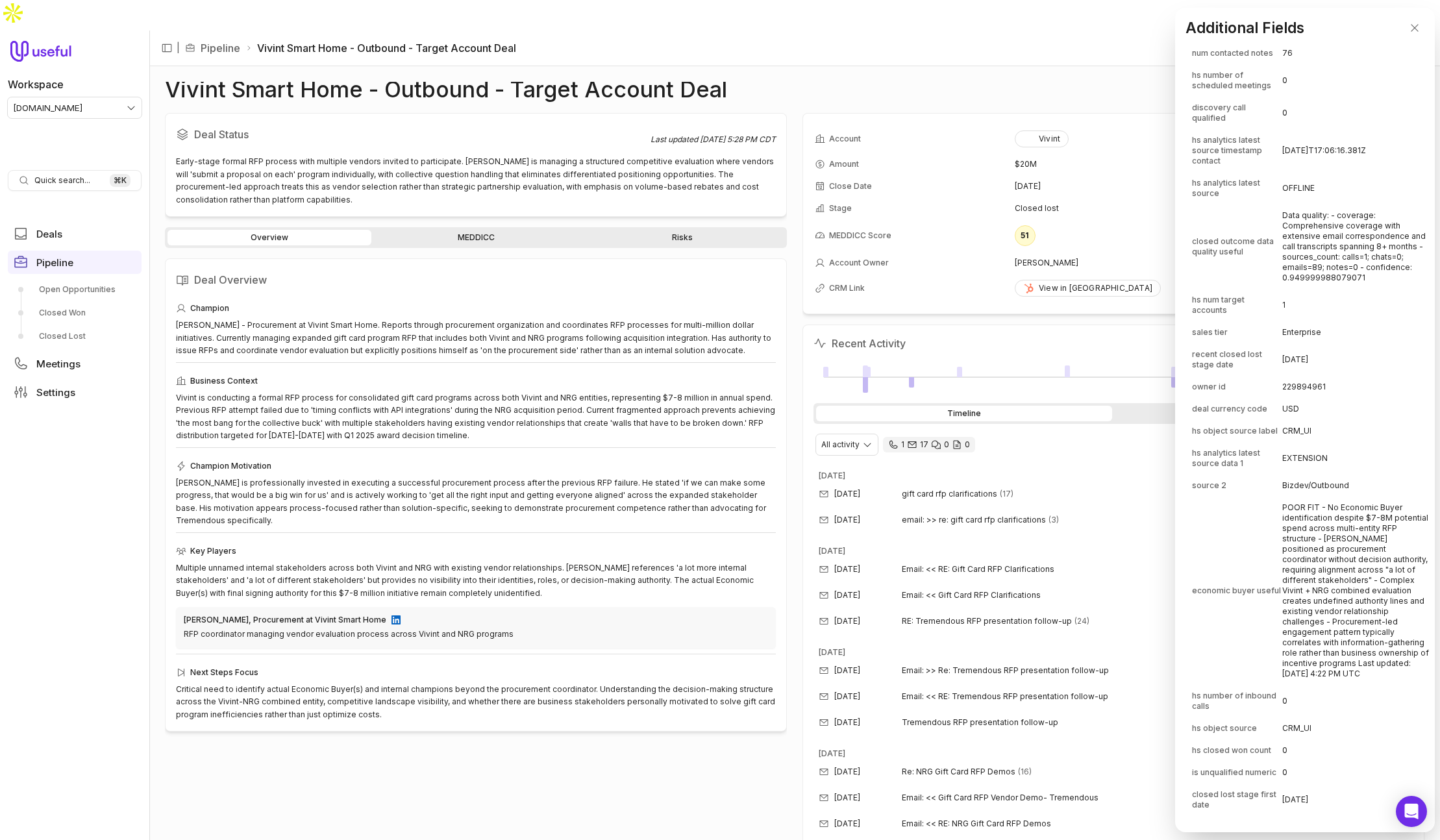
click at [1237, 257] on span "closed outcome data quality useful" at bounding box center [1236, 247] width 89 height 21
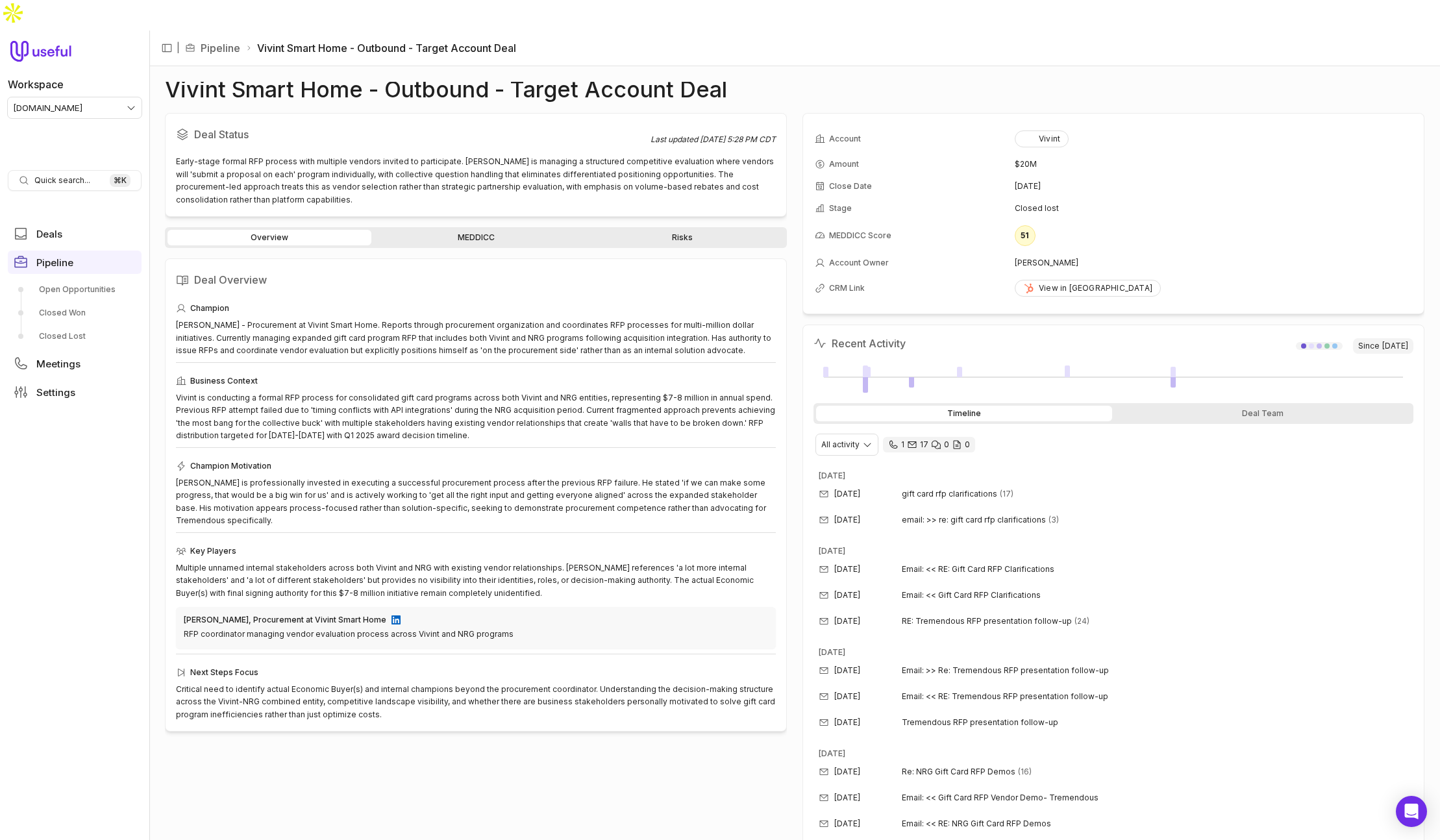
click at [1066, 325] on div "Recent Activity Since [DATE] Timeline Deal Team All activity 1 17 0 0 [DATE] [D…" at bounding box center [1114, 724] width 622 height 799
